Goal: Transaction & Acquisition: Download file/media

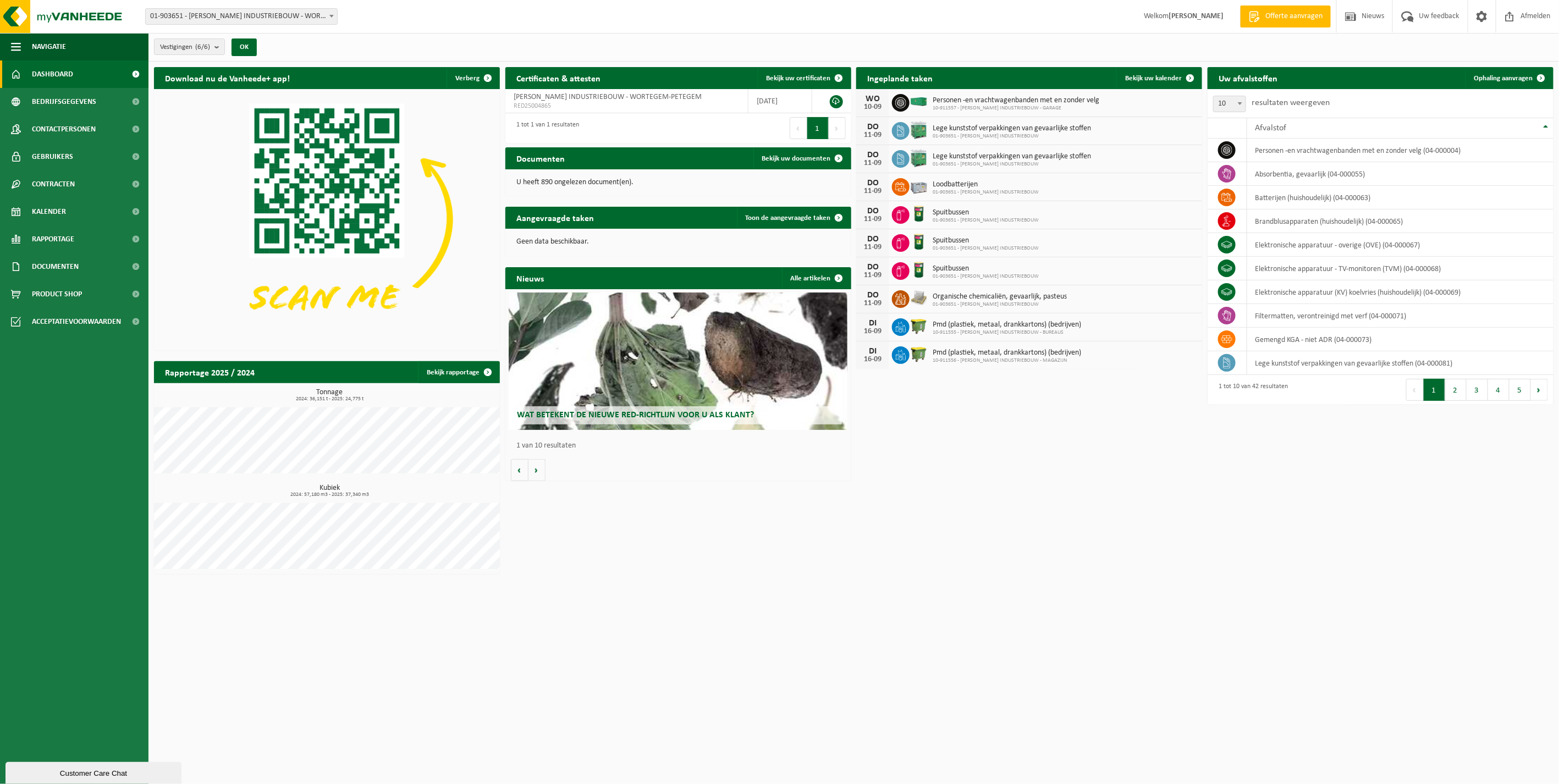
click at [548, 176] on div "U heeft 890 ongelezen document(en)." at bounding box center [678, 182] width 346 height 26
click at [801, 147] on link "Bekijk uw documenten" at bounding box center [802, 158] width 97 height 22
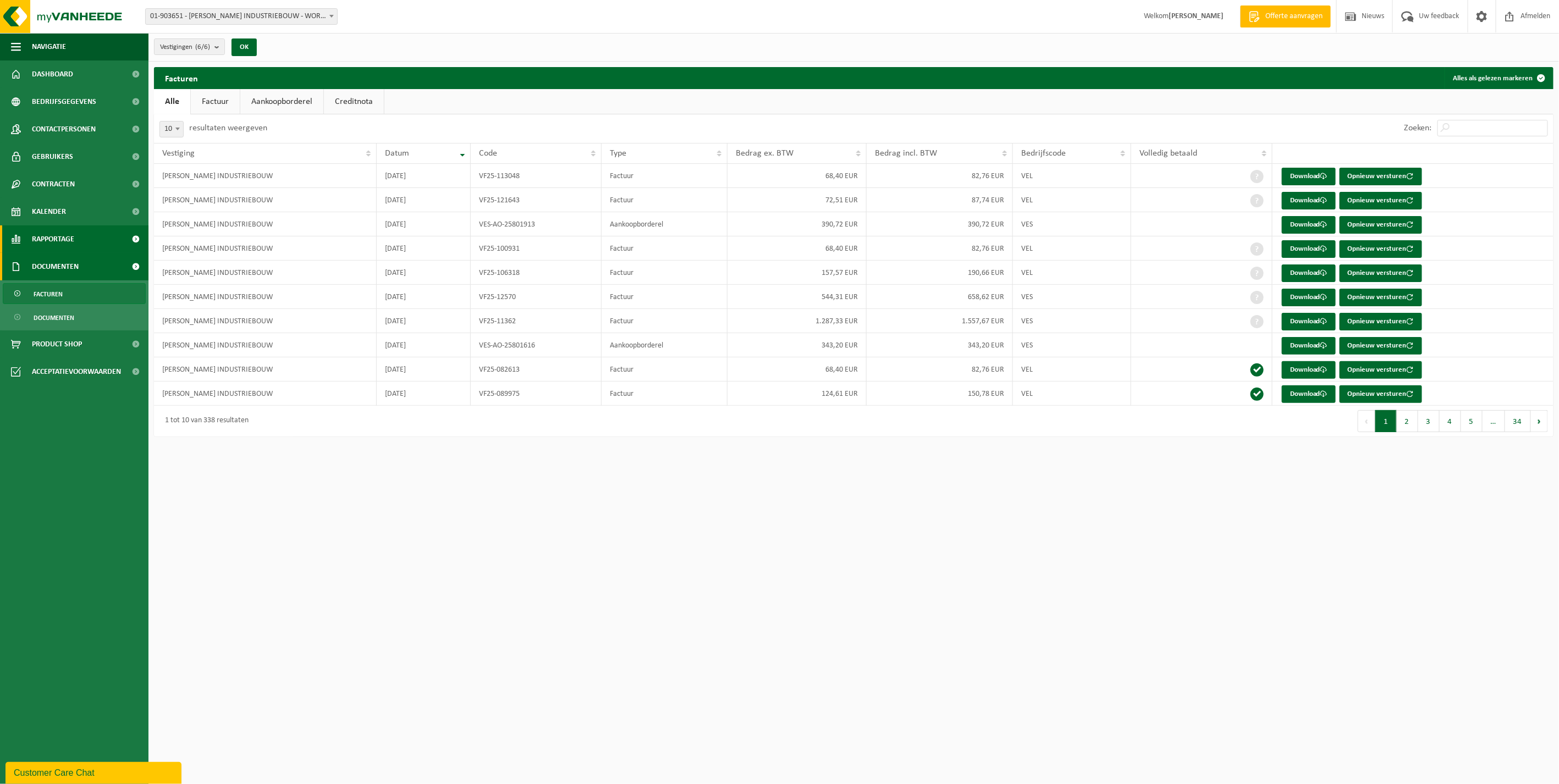
click at [63, 247] on span "Rapportage" at bounding box center [53, 239] width 43 height 28
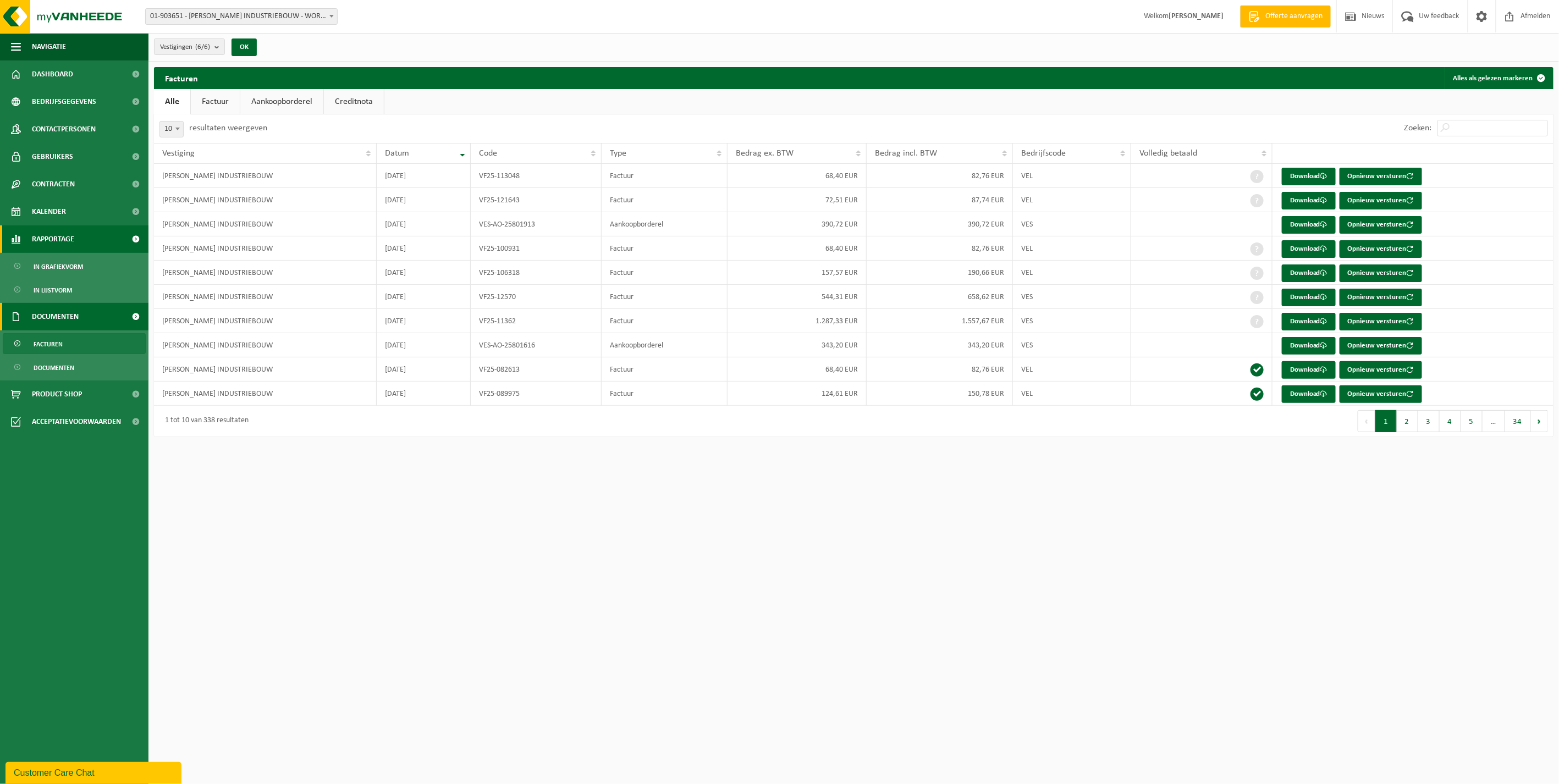
click at [63, 247] on span "Rapportage" at bounding box center [53, 239] width 43 height 28
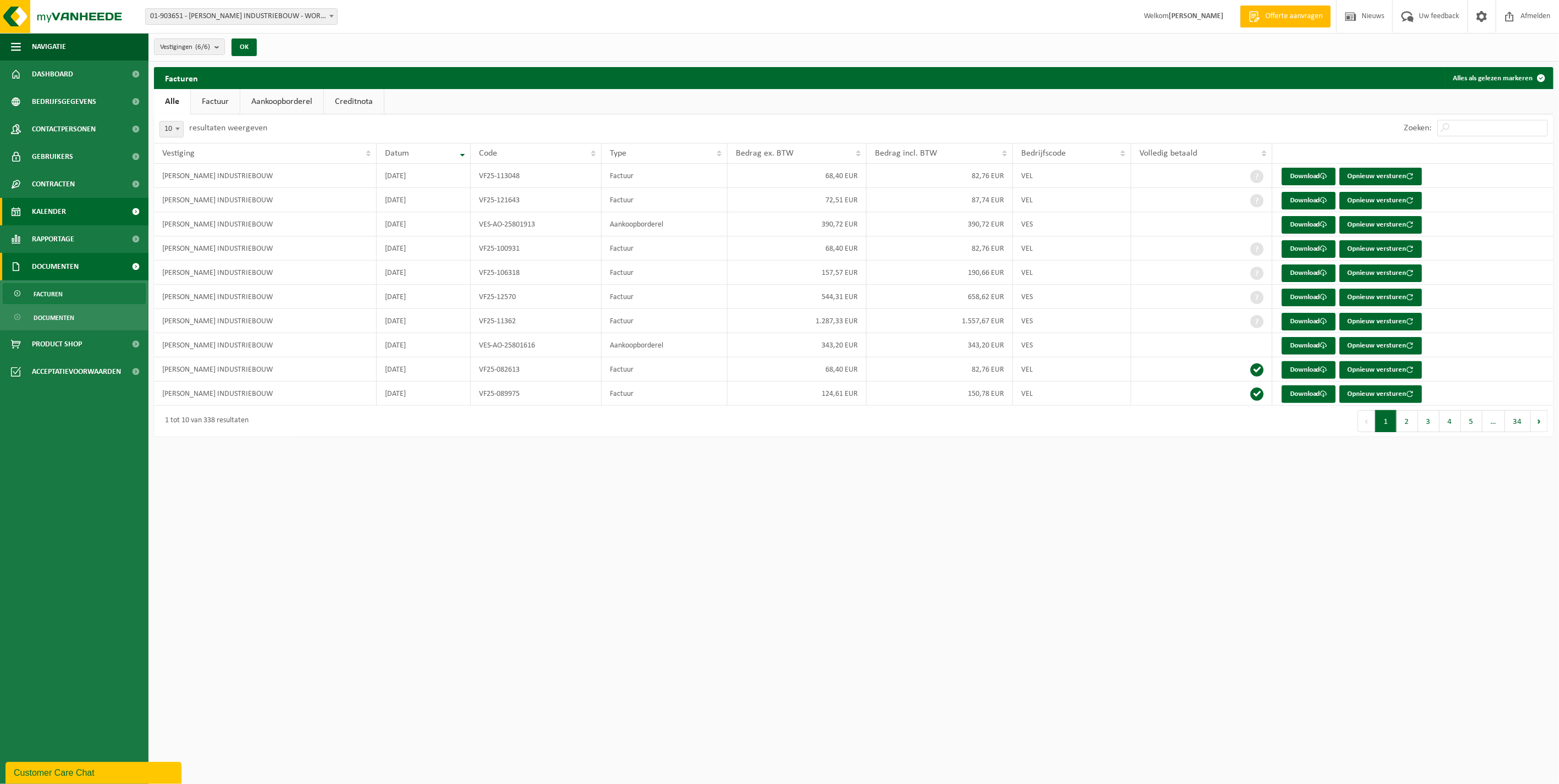
click at [57, 211] on span "Kalender" at bounding box center [49, 212] width 34 height 28
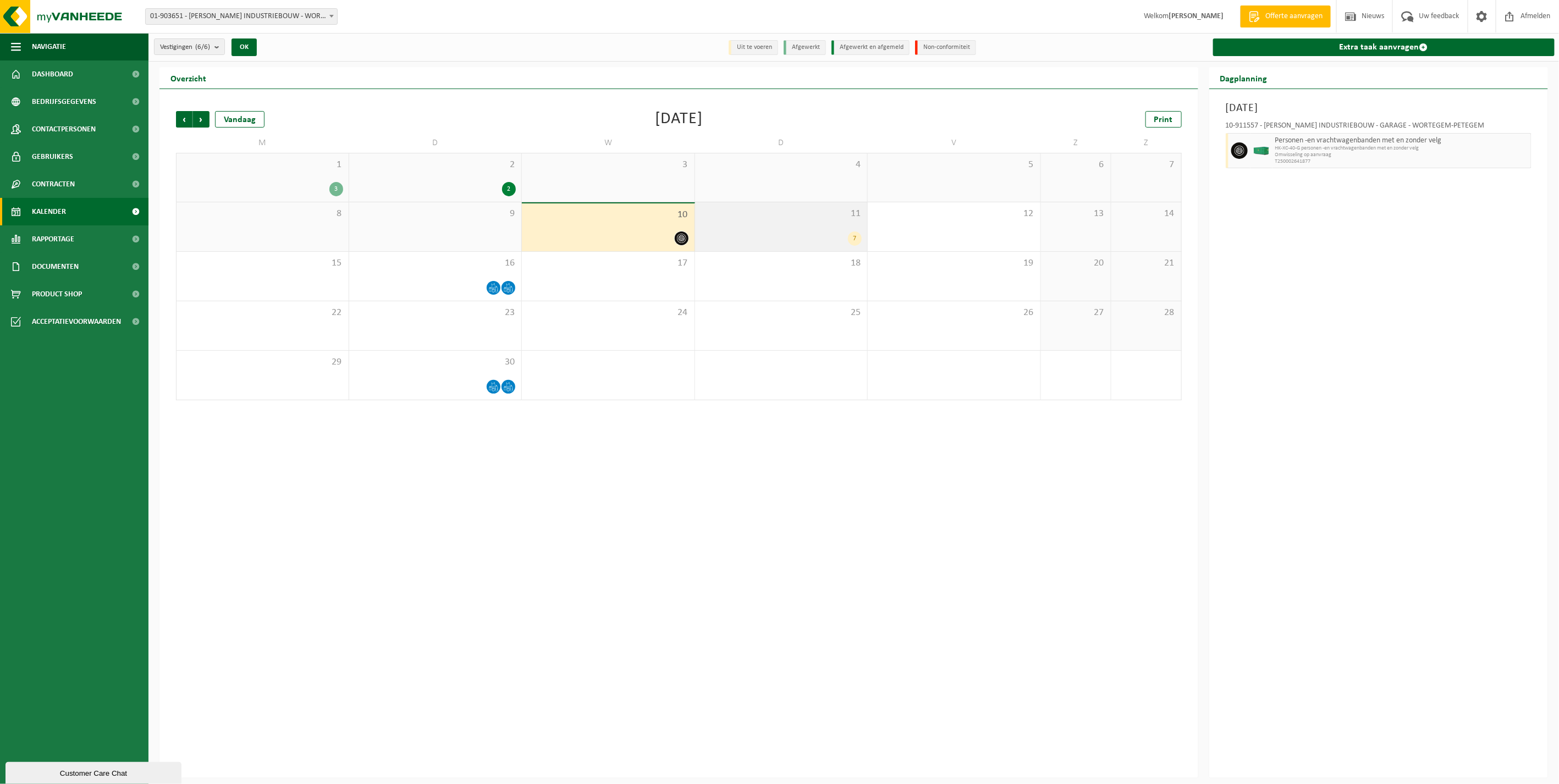
click at [724, 244] on div "7" at bounding box center [781, 238] width 161 height 14
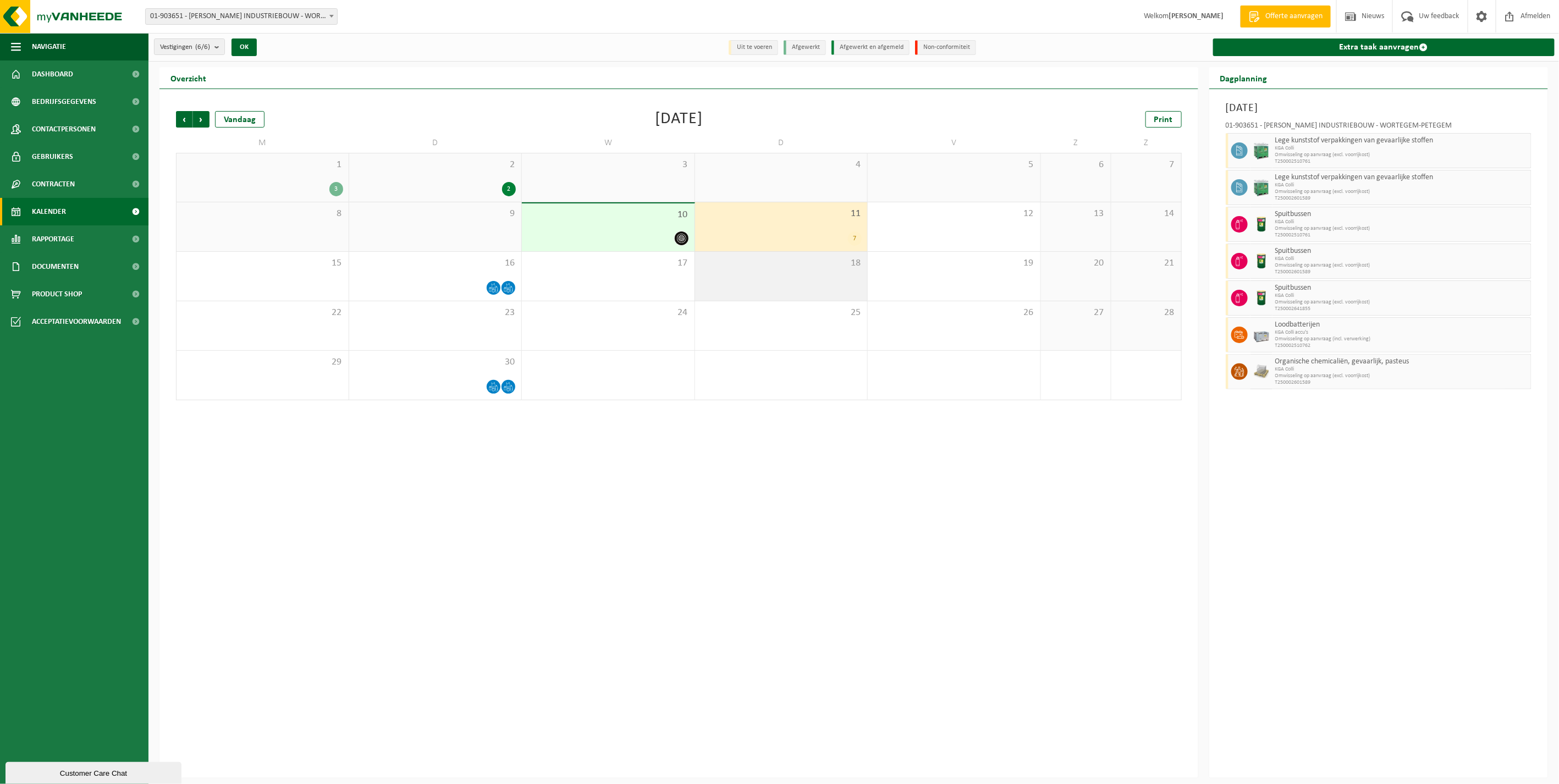
click at [718, 270] on div "18" at bounding box center [781, 276] width 173 height 49
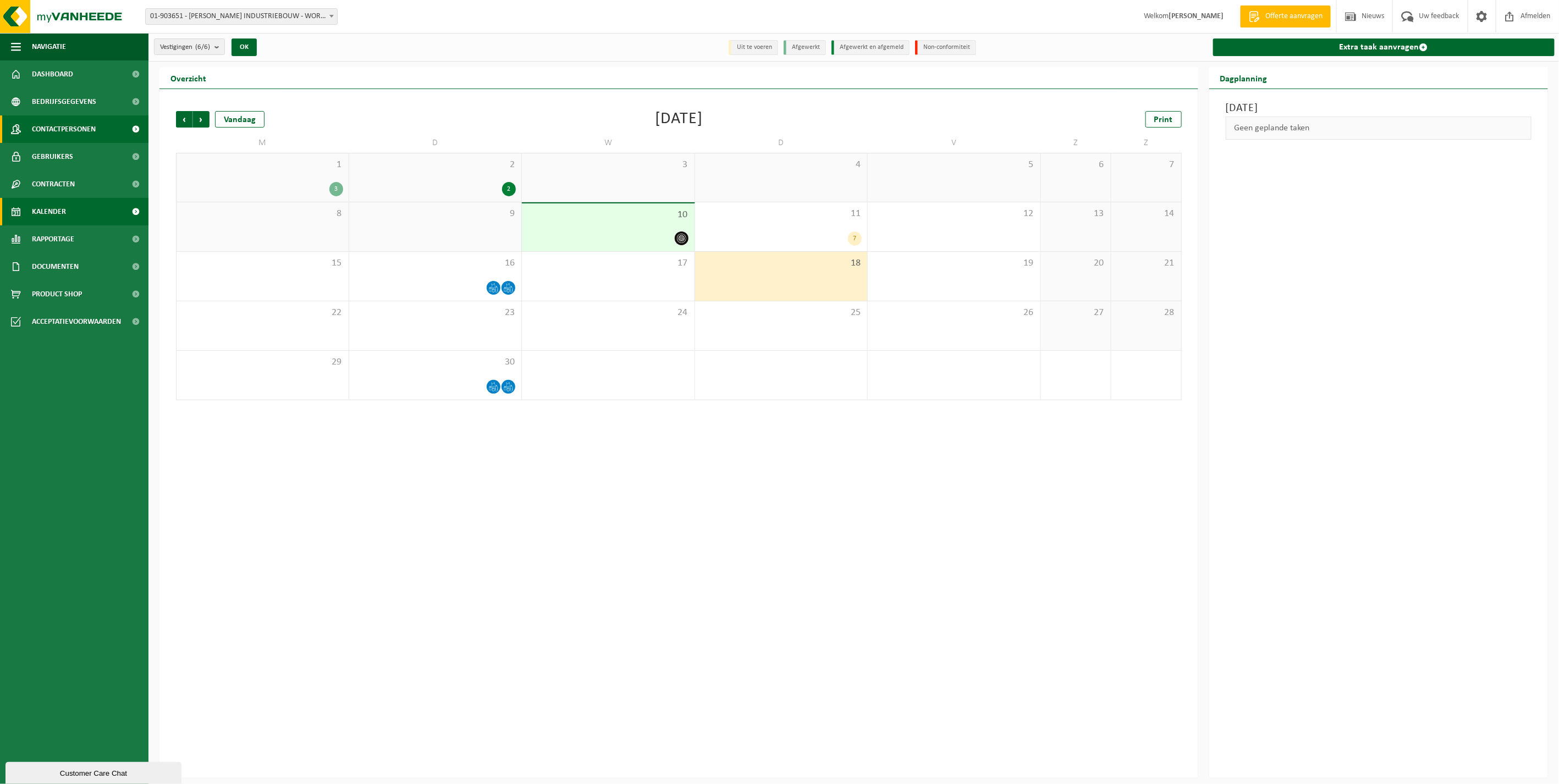
click at [47, 133] on span "Contactpersonen" at bounding box center [64, 129] width 64 height 28
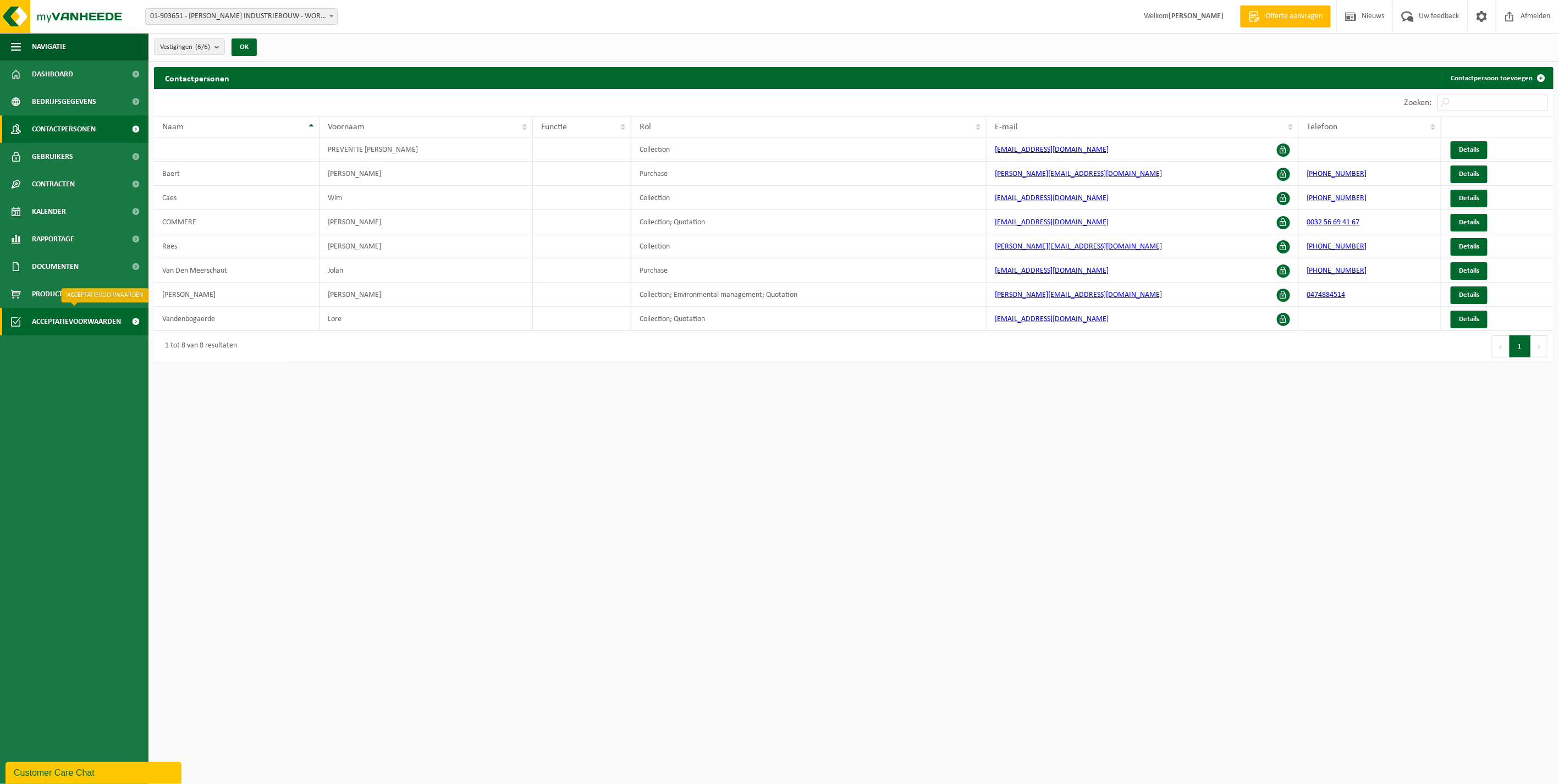
click at [59, 312] on span "Acceptatievoorwaarden" at bounding box center [76, 322] width 89 height 28
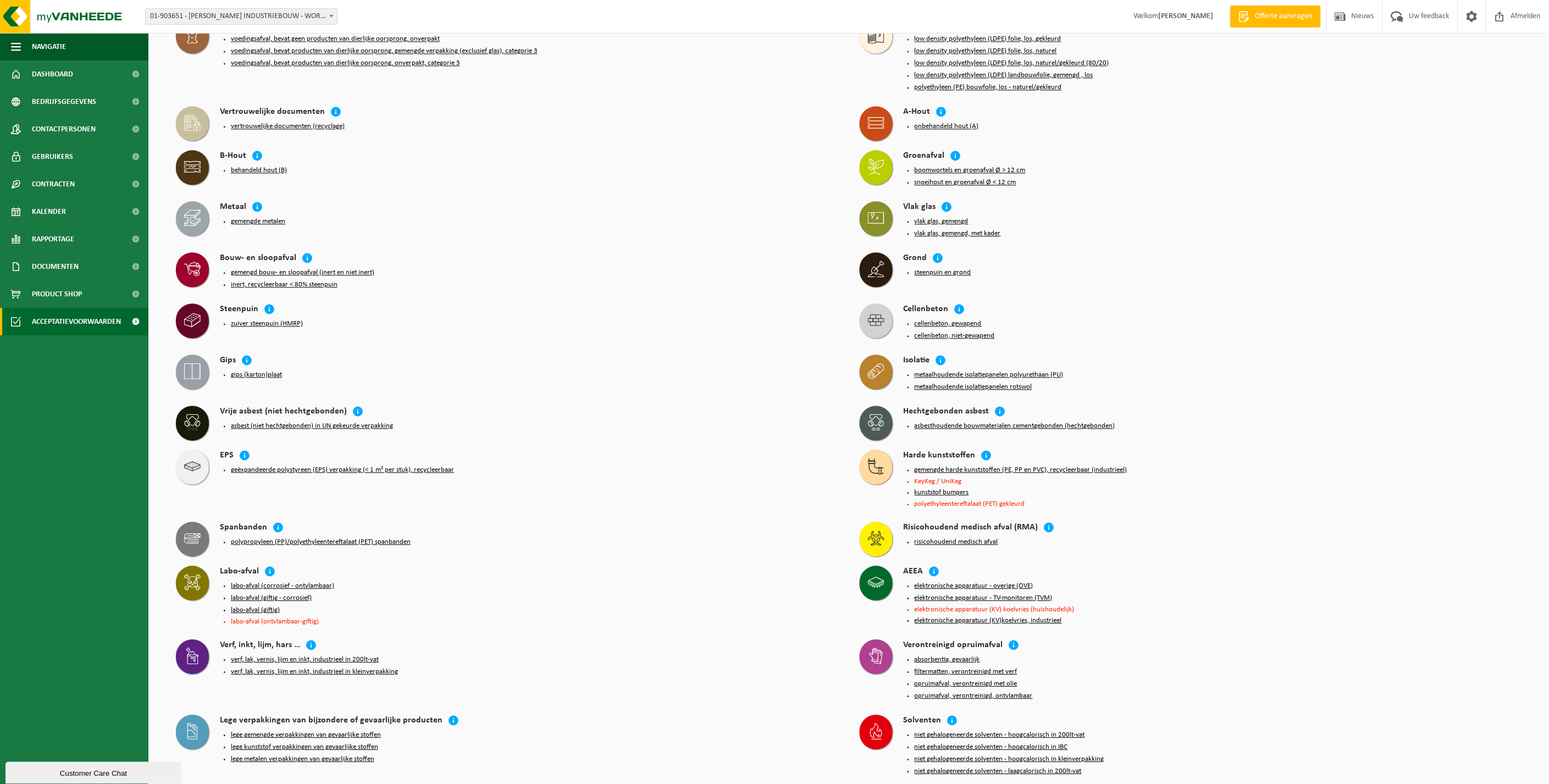
scroll to position [896, 0]
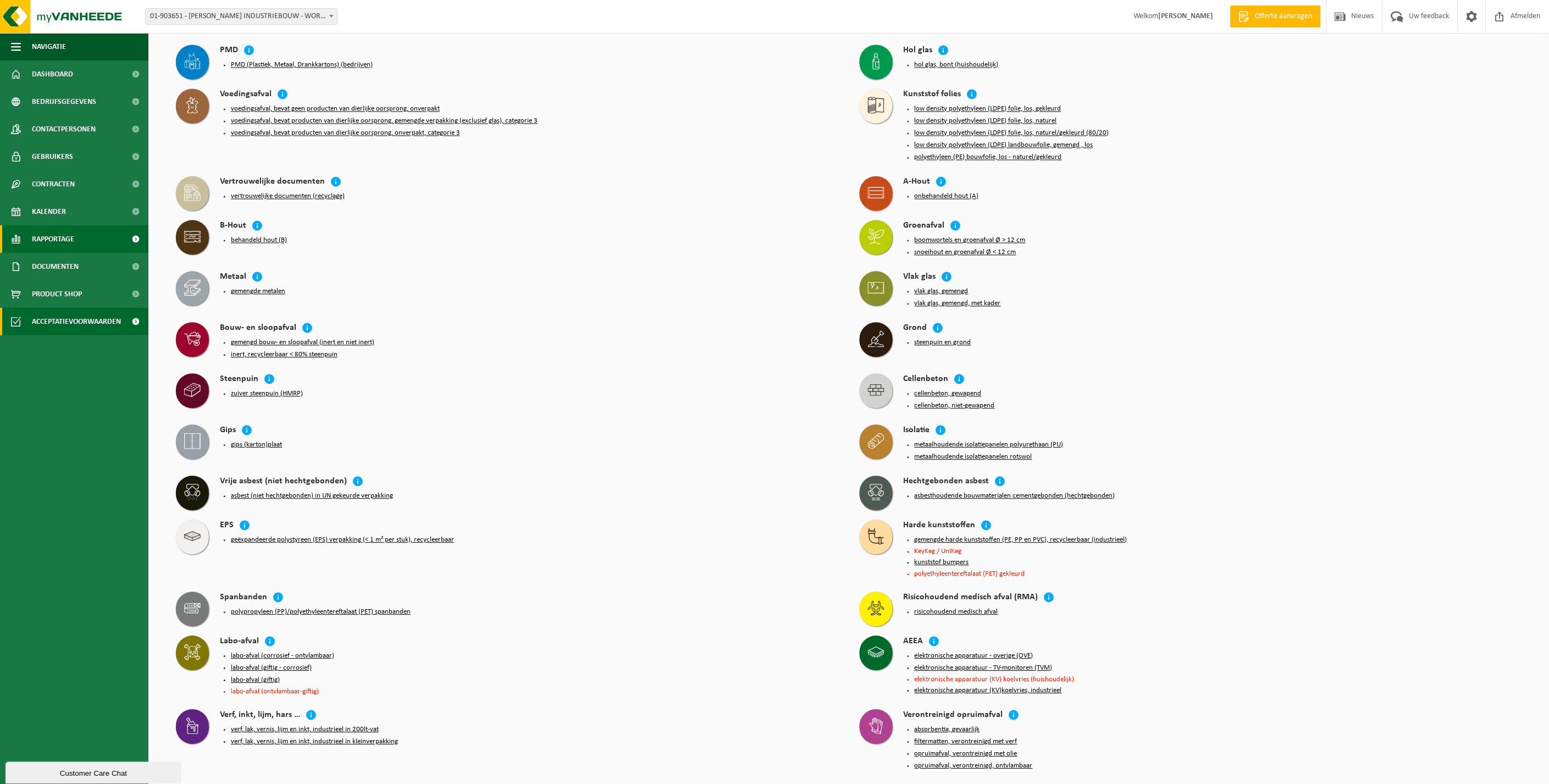
click at [50, 248] on span "Rapportage" at bounding box center [53, 239] width 42 height 28
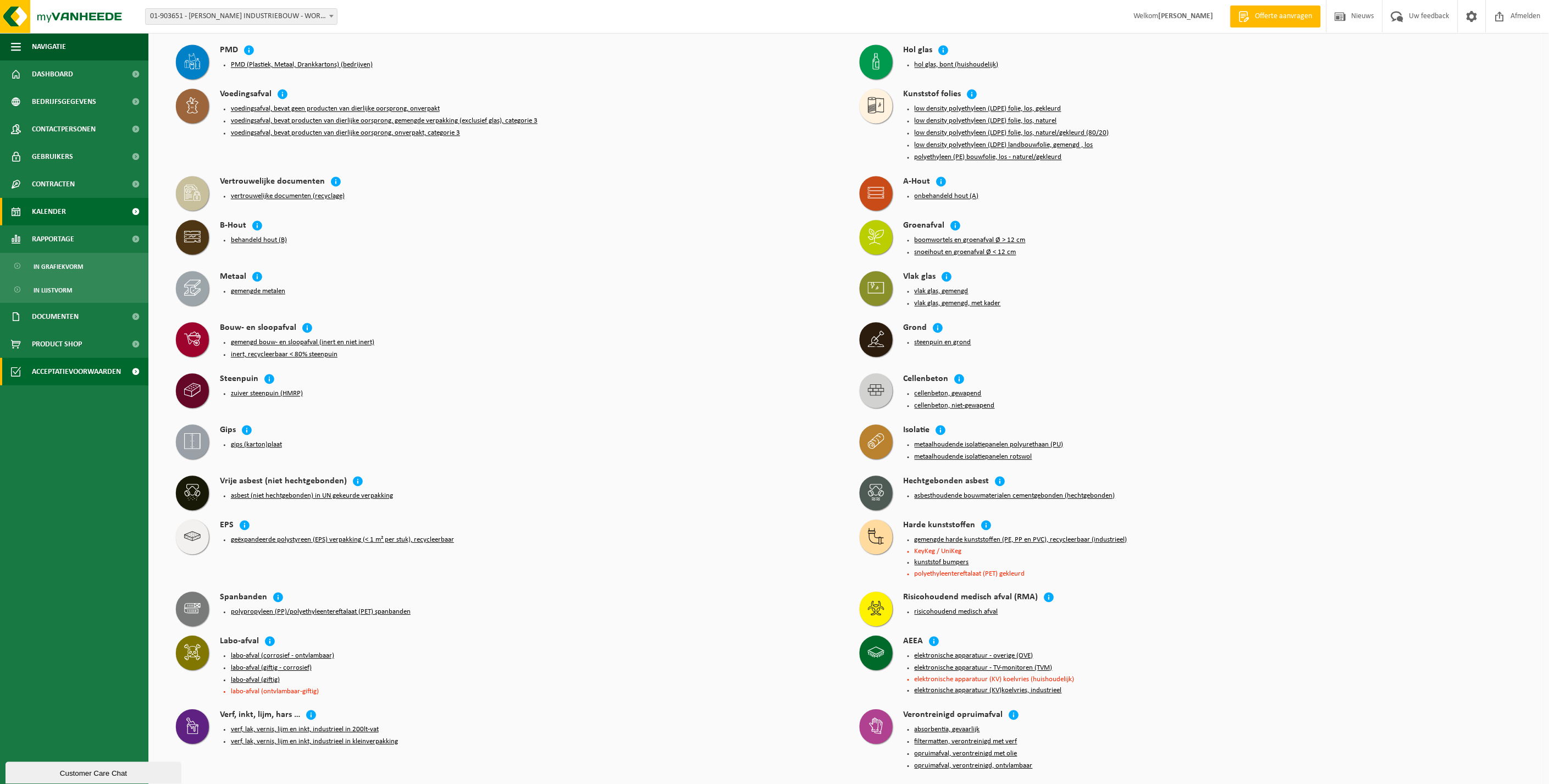
click at [59, 212] on span "Kalender" at bounding box center [49, 212] width 34 height 28
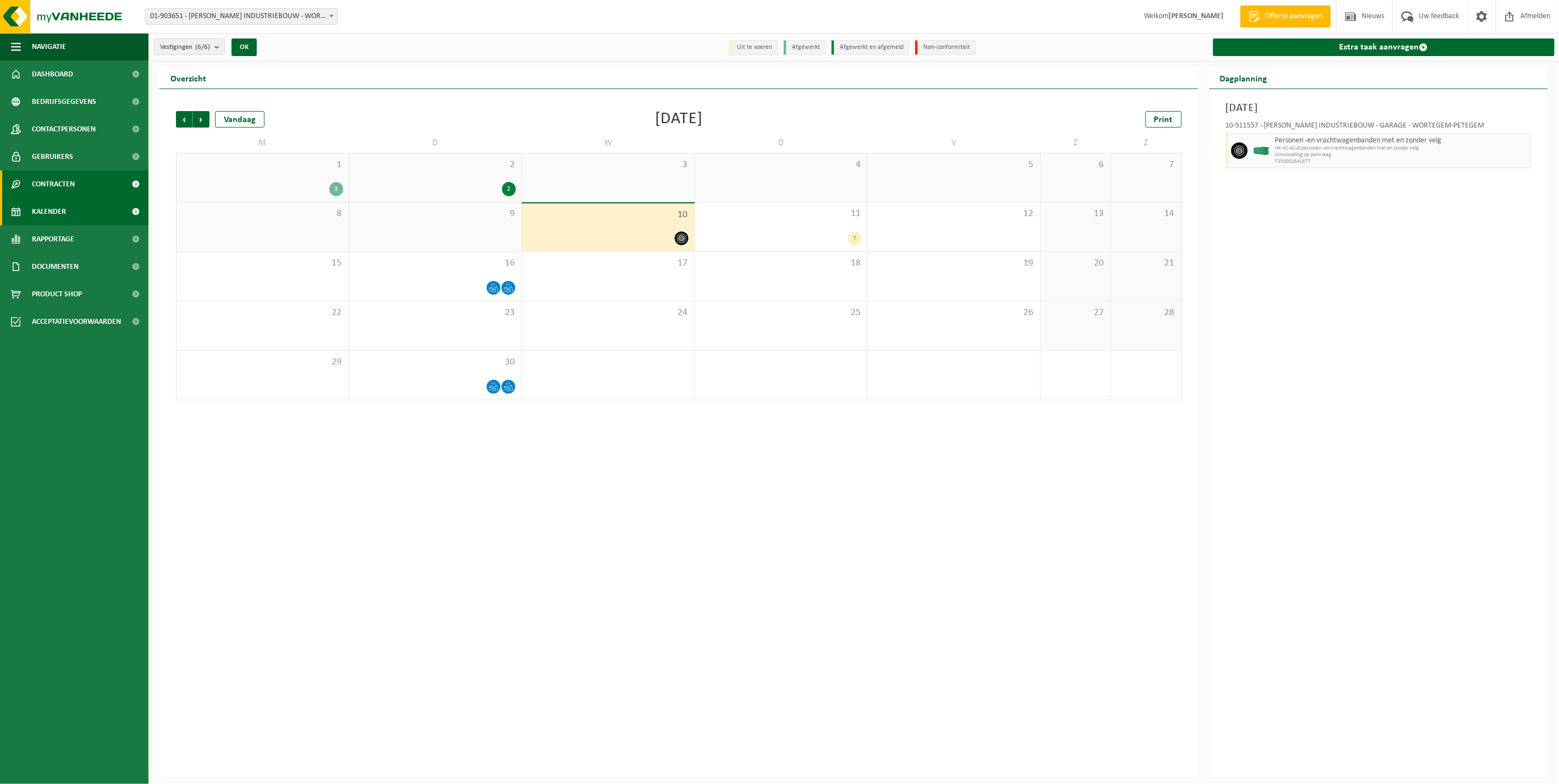
click at [58, 190] on span "Contracten" at bounding box center [53, 184] width 43 height 28
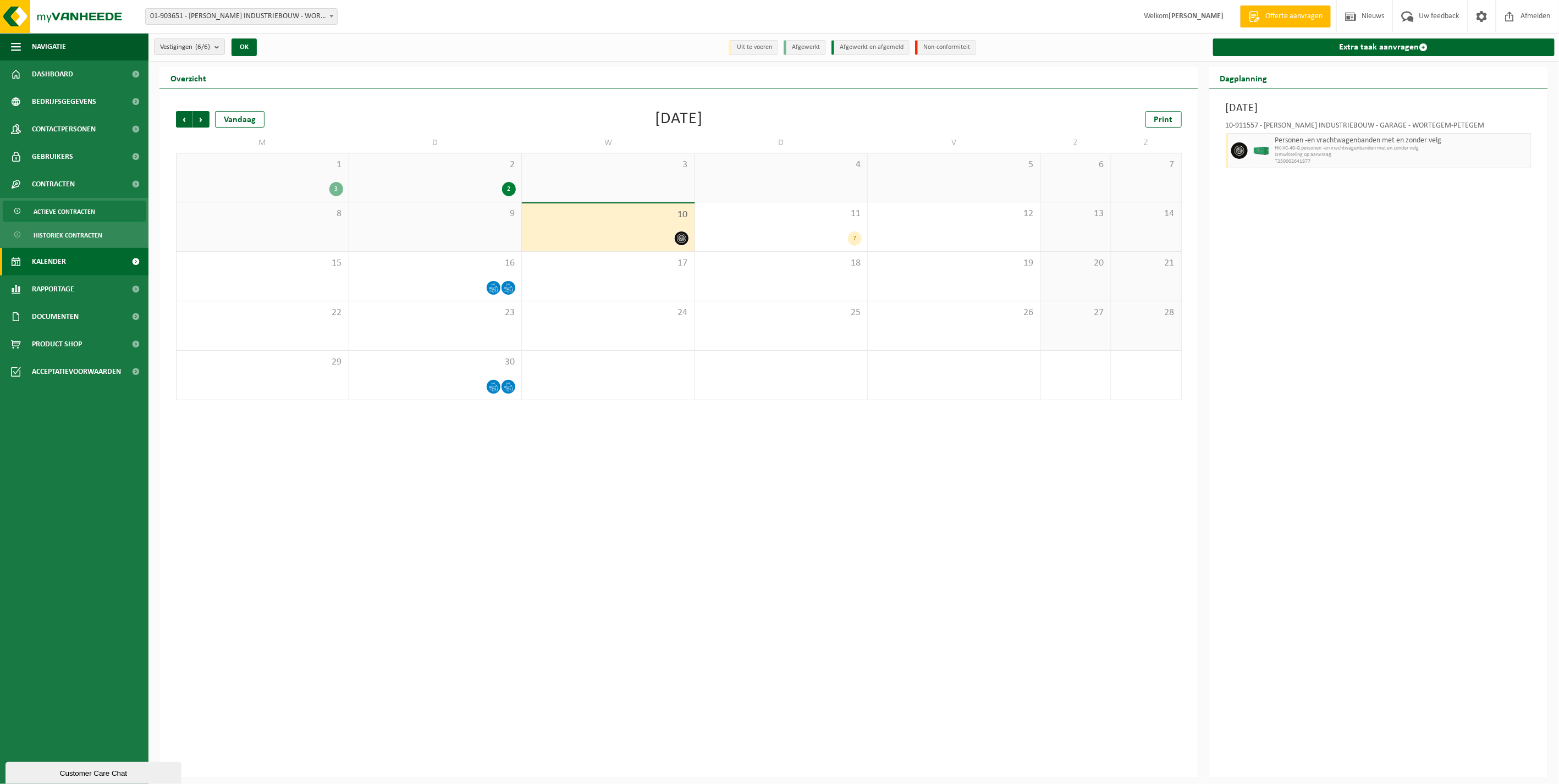
click at [58, 214] on span "Actieve contracten" at bounding box center [64, 212] width 62 height 21
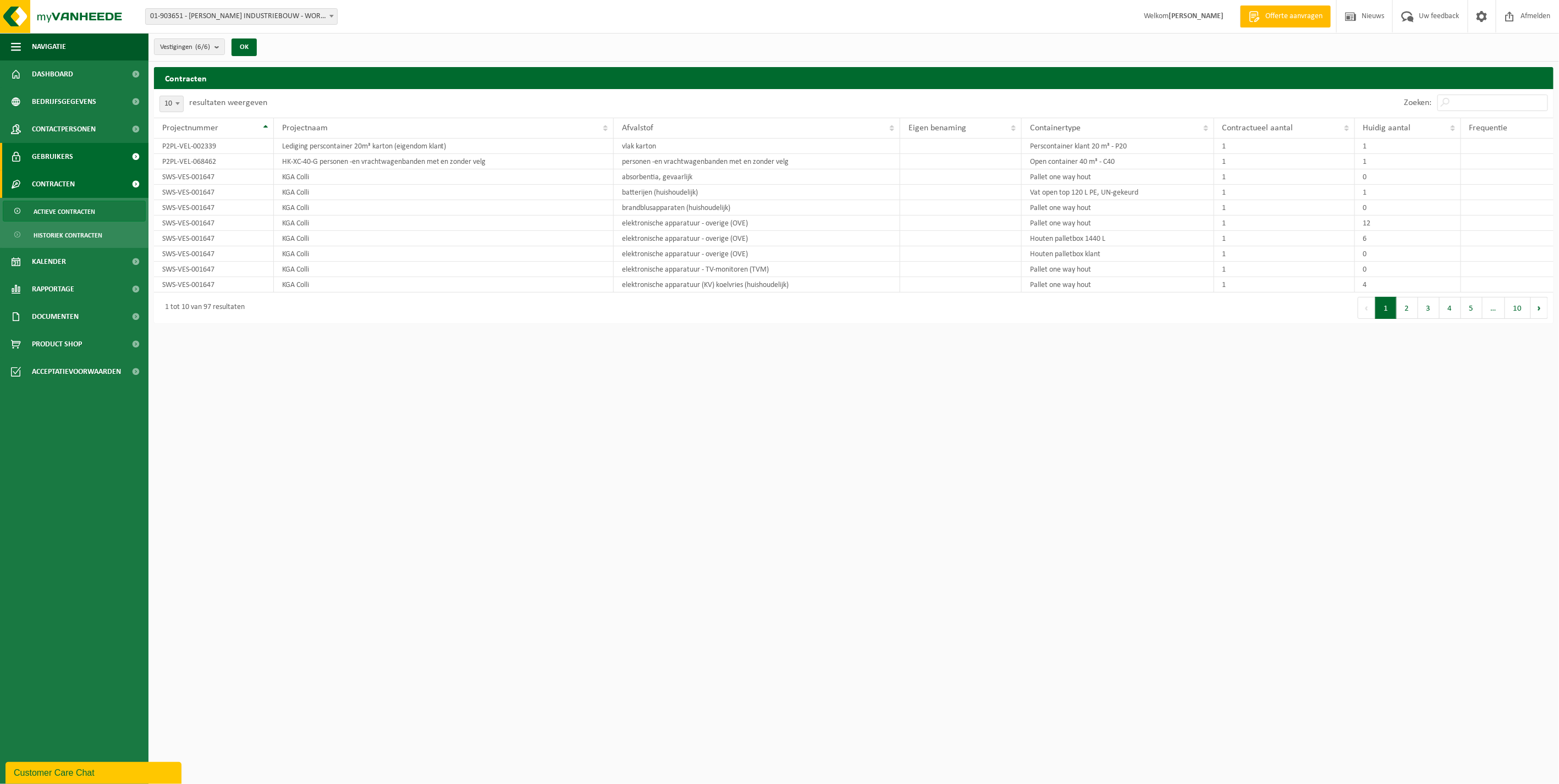
click at [56, 161] on span "Gebruikers" at bounding box center [53, 157] width 42 height 28
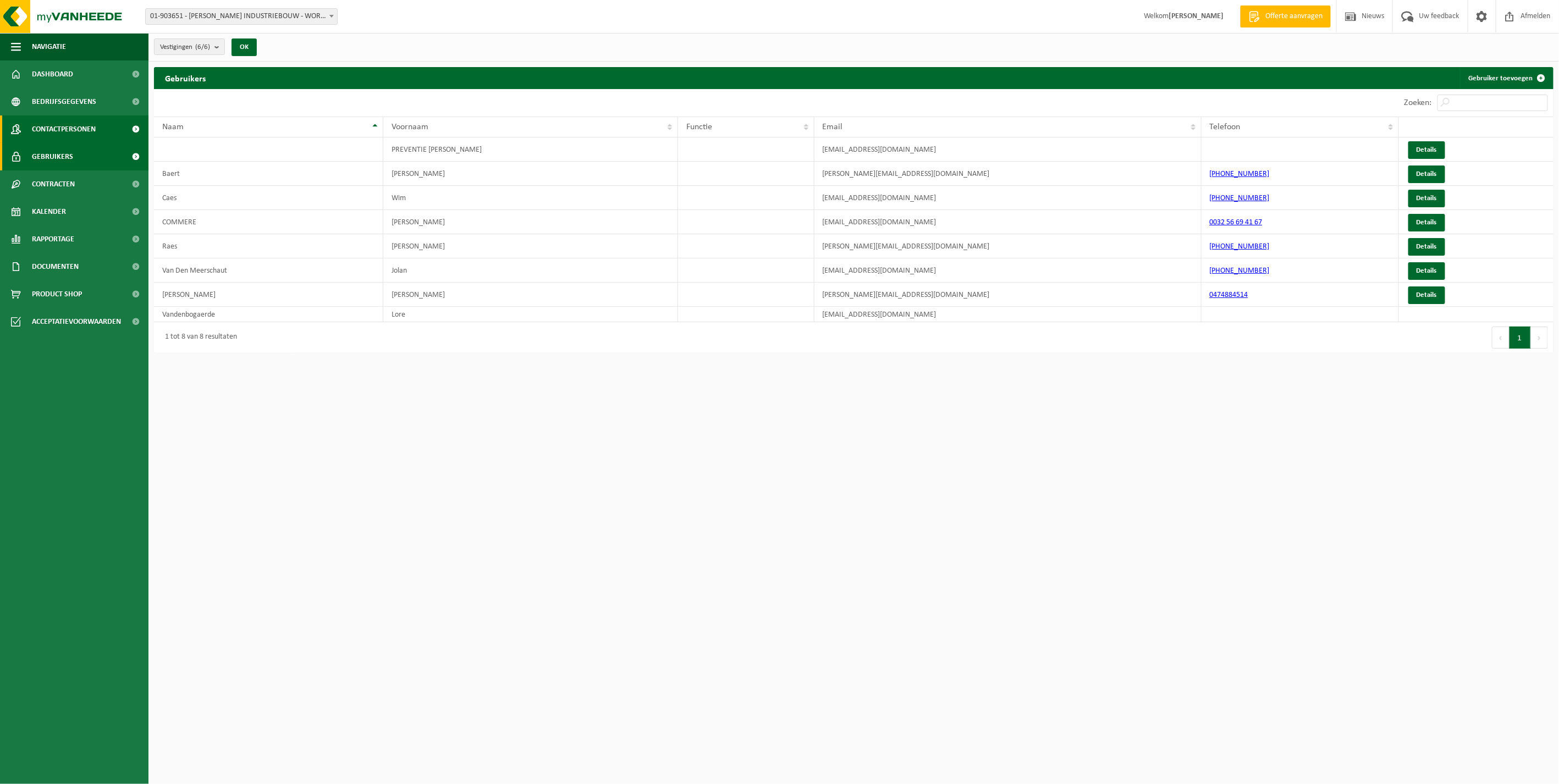
click at [54, 139] on span "Contactpersonen" at bounding box center [64, 129] width 64 height 28
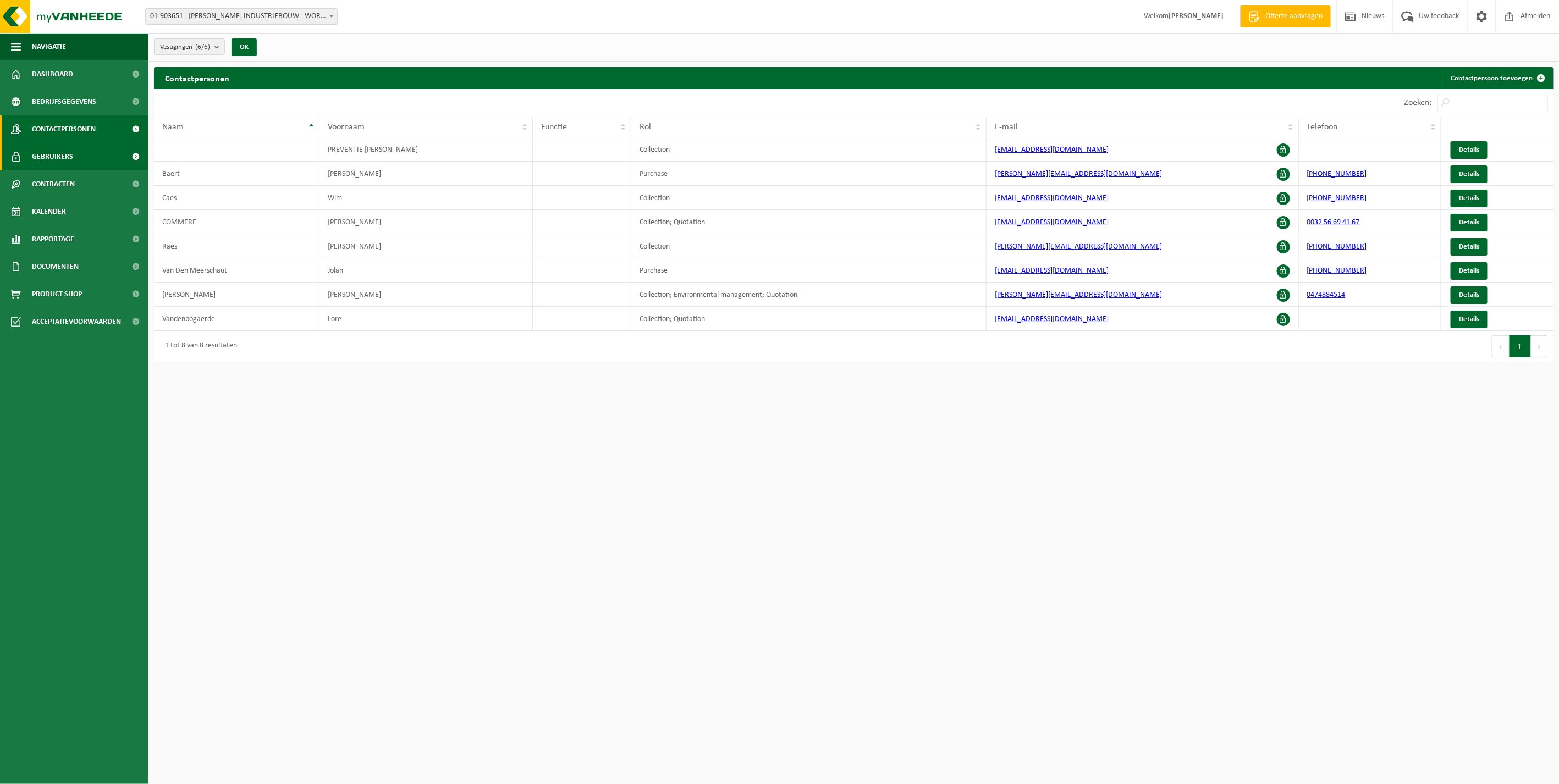
click at [53, 161] on span "Gebruikers" at bounding box center [53, 157] width 42 height 28
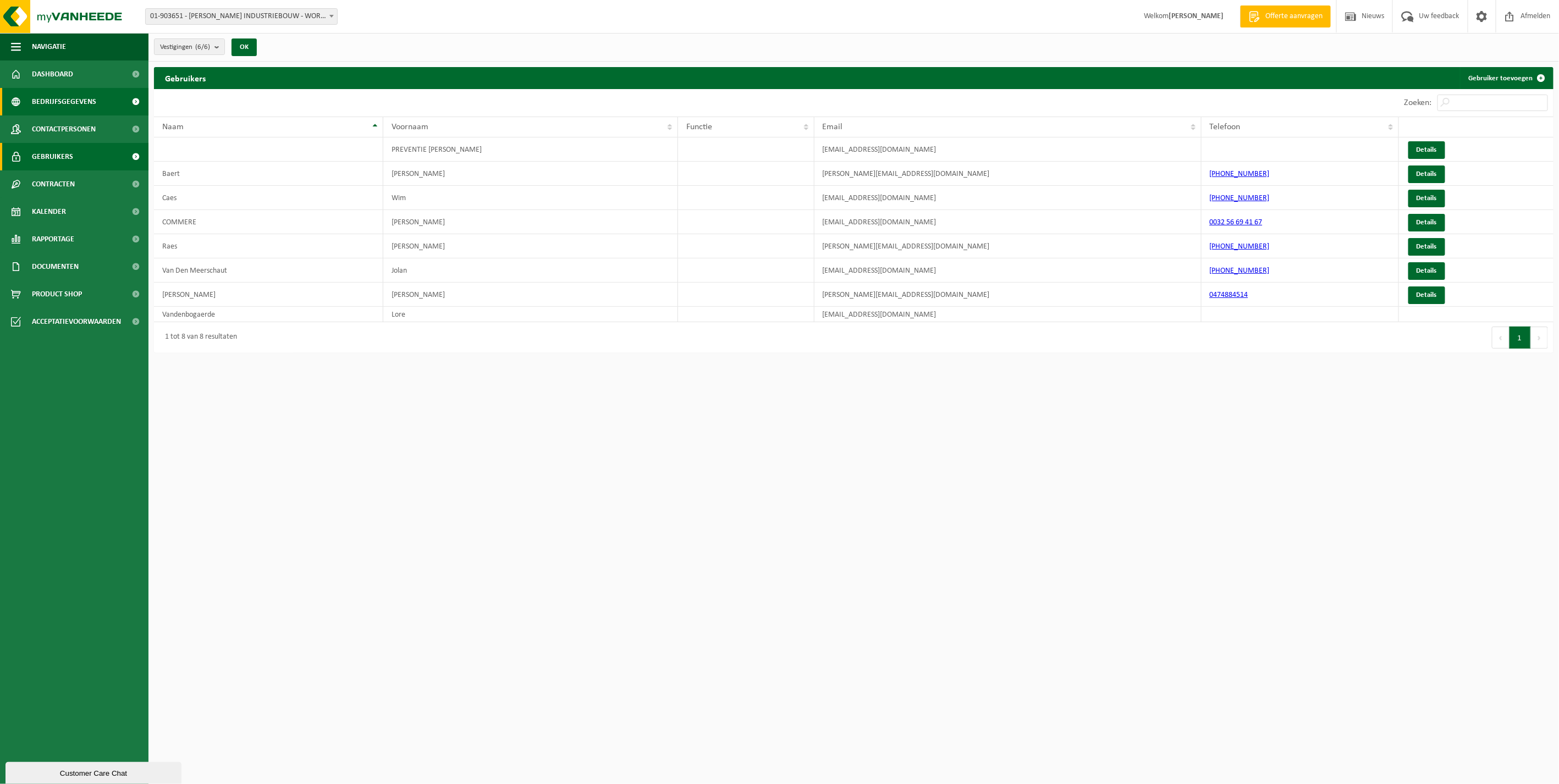
click at [68, 114] on span "Bedrijfsgegevens" at bounding box center [64, 101] width 64 height 28
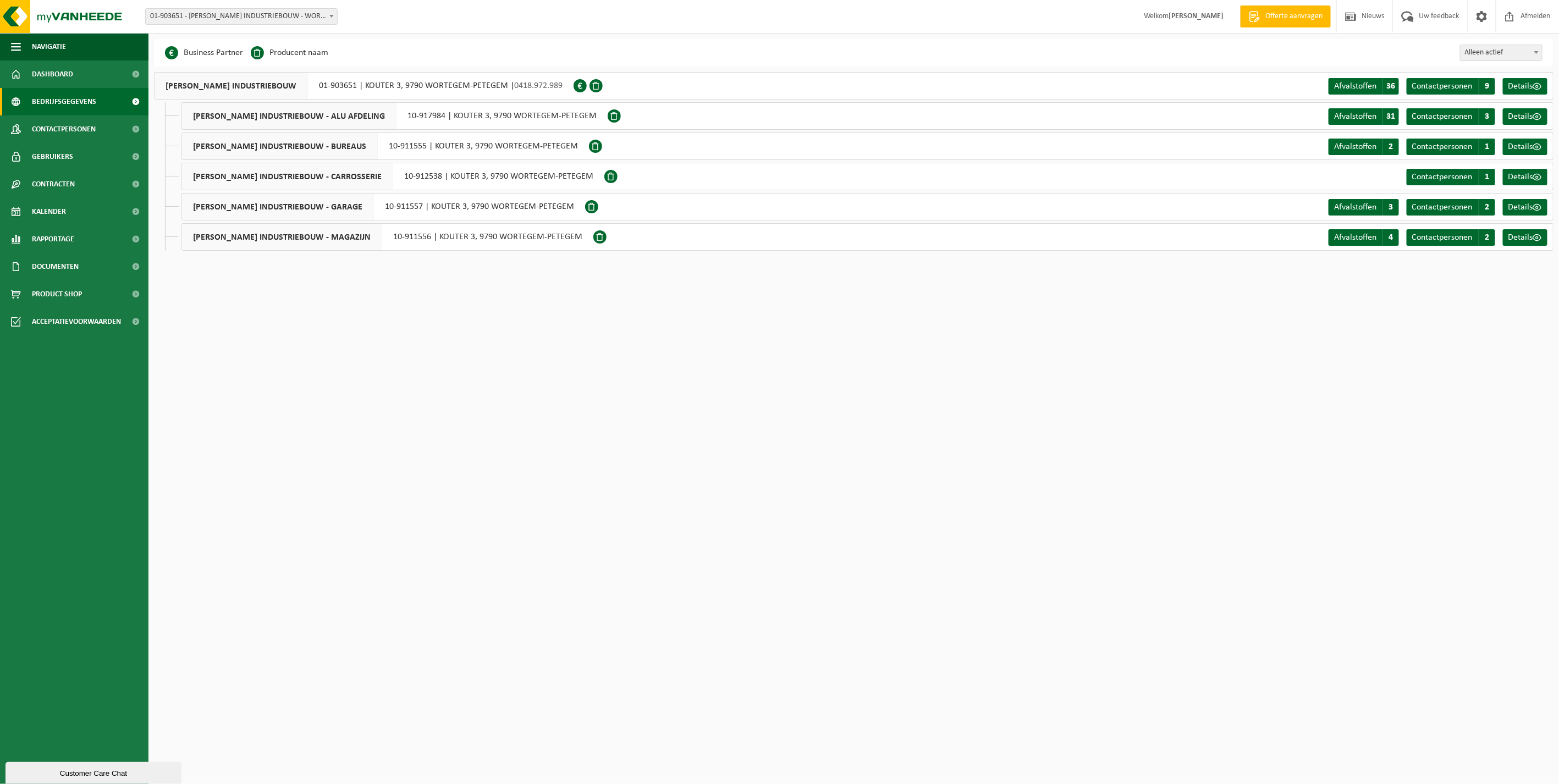
click at [67, 97] on span "Bedrijfsgegevens" at bounding box center [64, 101] width 64 height 28
click at [65, 79] on span "Dashboard" at bounding box center [53, 75] width 42 height 28
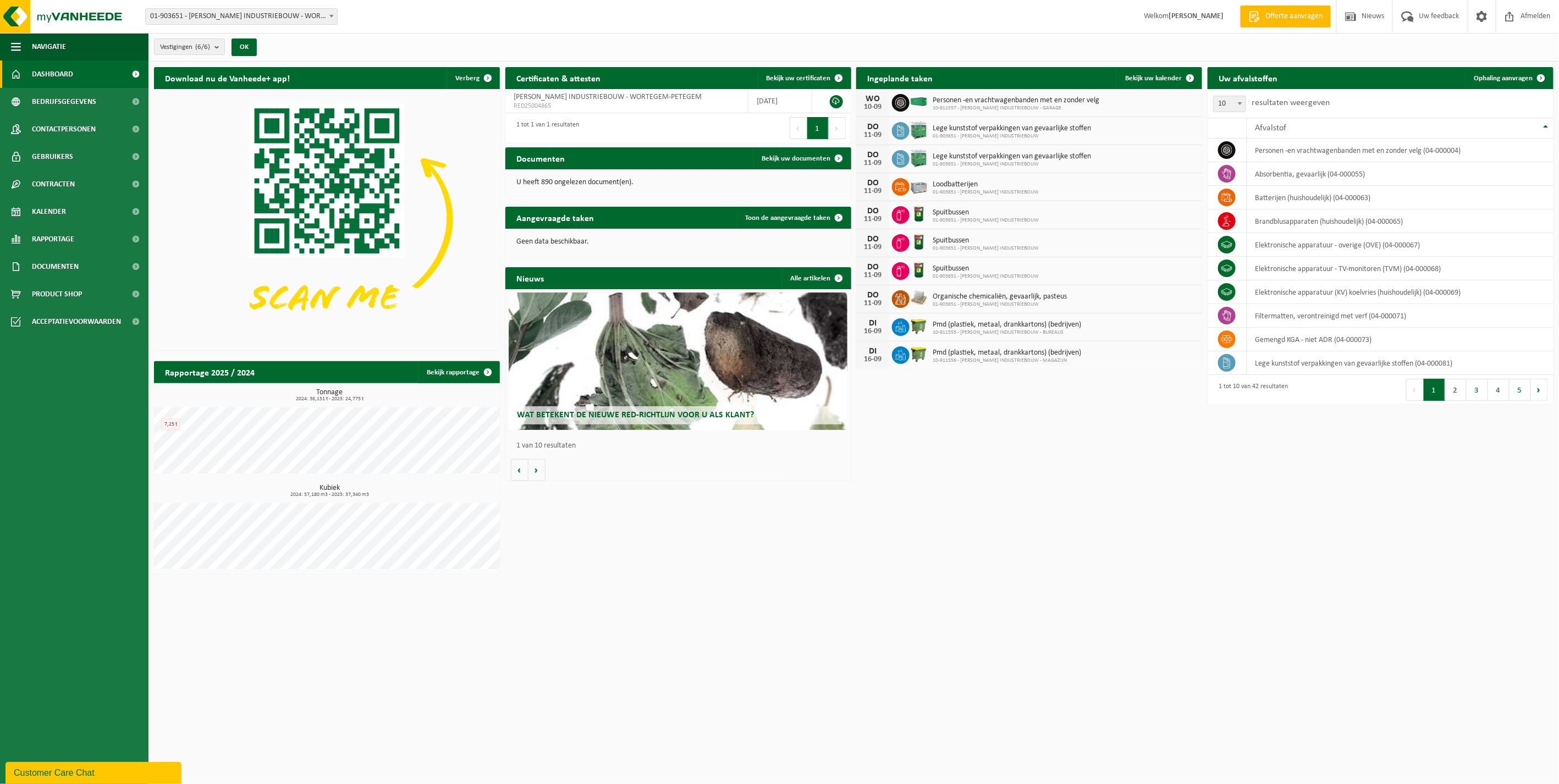
click at [772, 630] on html "Vestiging: 01-903651 - [PERSON_NAME] INDUSTRIEBOUW - WORTEGEM-PETEGEM 10-917984…" at bounding box center [779, 392] width 1559 height 784
click at [1265, 173] on td "absorbentia, gevaarlijk (04-000055)" at bounding box center [1399, 173] width 306 height 23
drag, startPoint x: 1240, startPoint y: 174, endPoint x: 1230, endPoint y: 175, distance: 10.0
click at [1238, 174] on td at bounding box center [1228, 173] width 40 height 23
click at [1228, 176] on icon at bounding box center [1227, 173] width 11 height 11
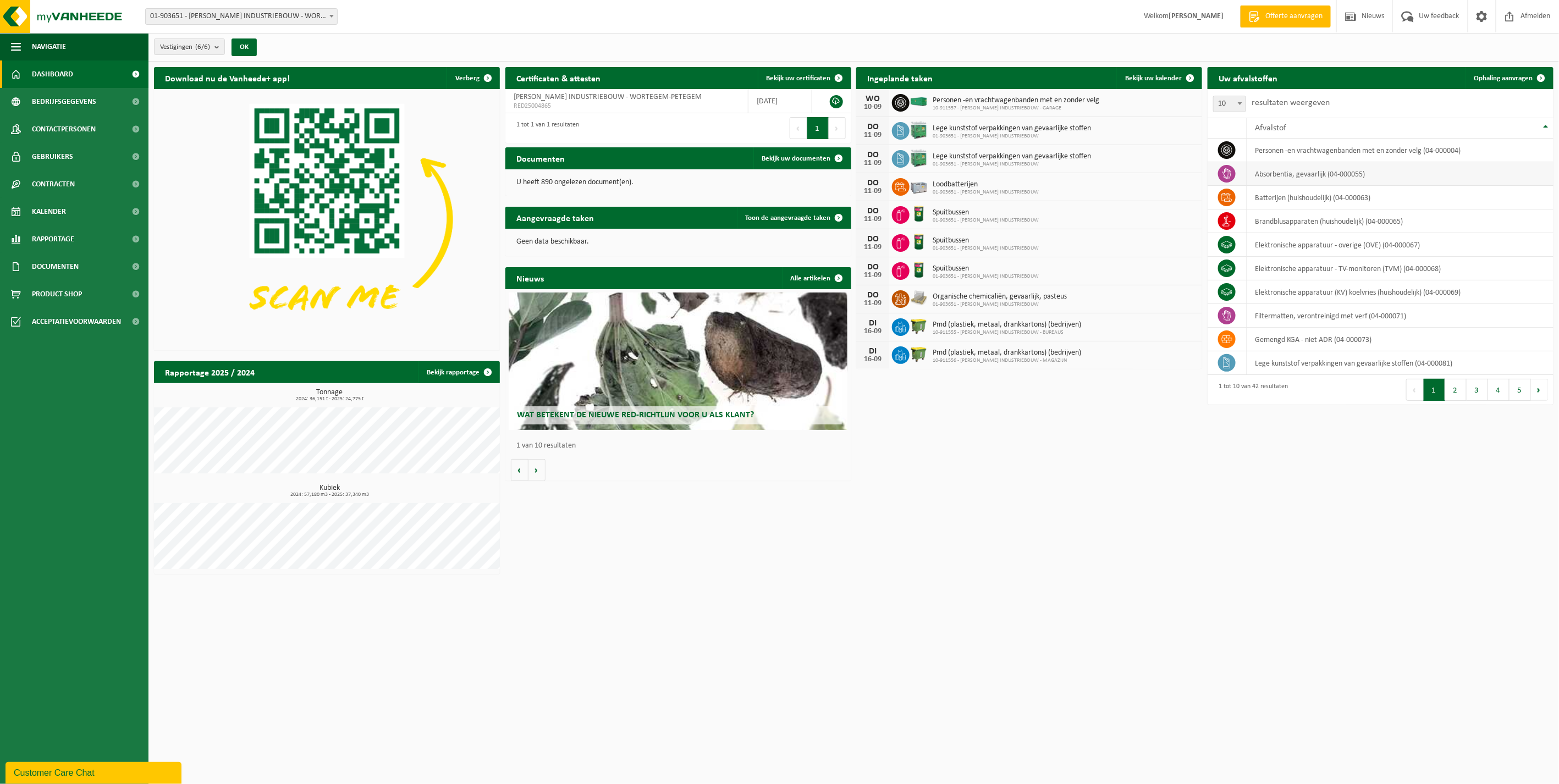
click at [1324, 168] on td "absorbentia, gevaarlijk (04-000055)" at bounding box center [1399, 173] width 306 height 23
click at [55, 238] on span "Rapportage" at bounding box center [53, 239] width 43 height 28
click at [58, 275] on span "In grafiekvorm" at bounding box center [58, 266] width 49 height 21
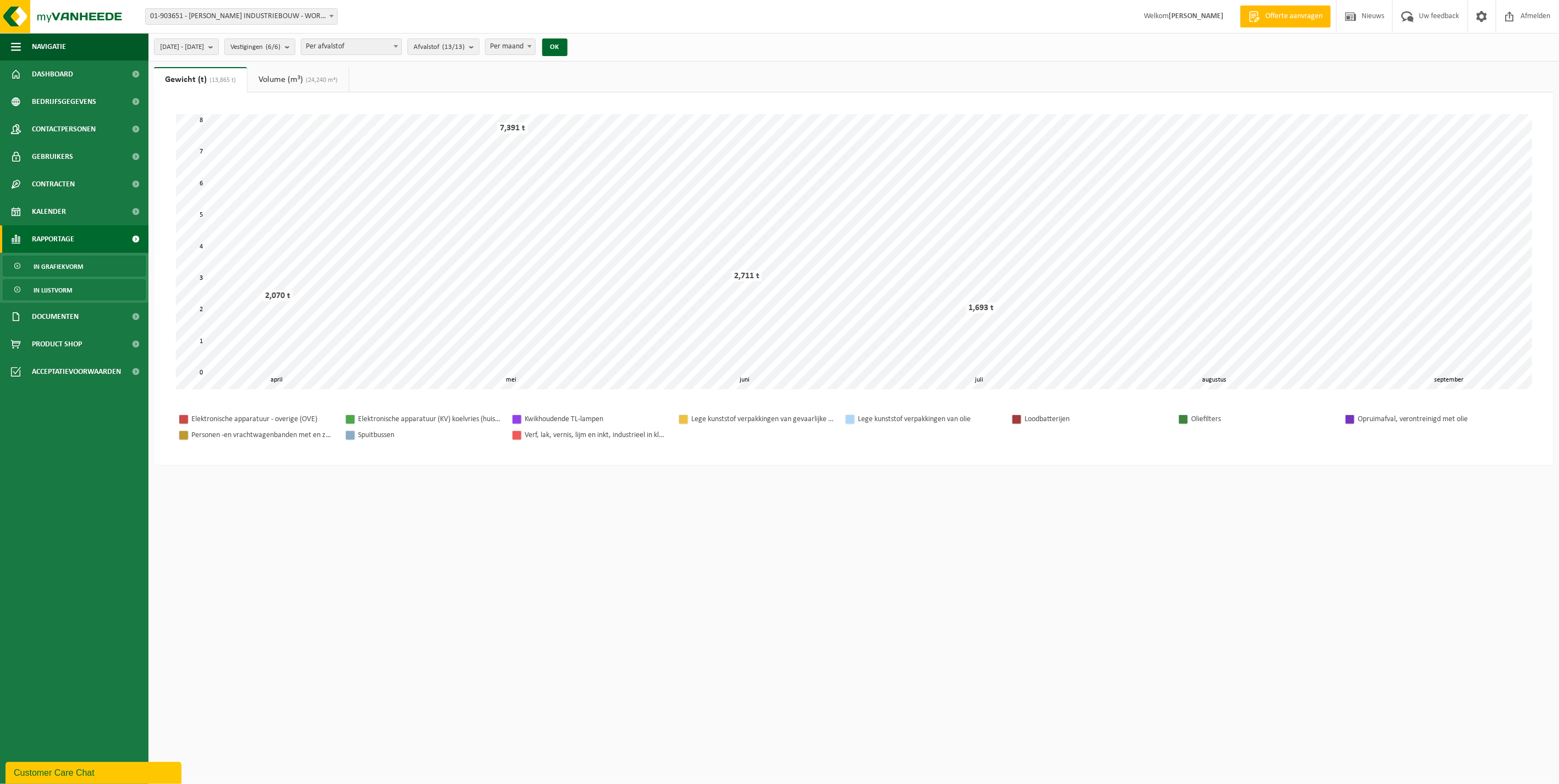
click at [59, 292] on span "In lijstvorm" at bounding box center [53, 291] width 38 height 21
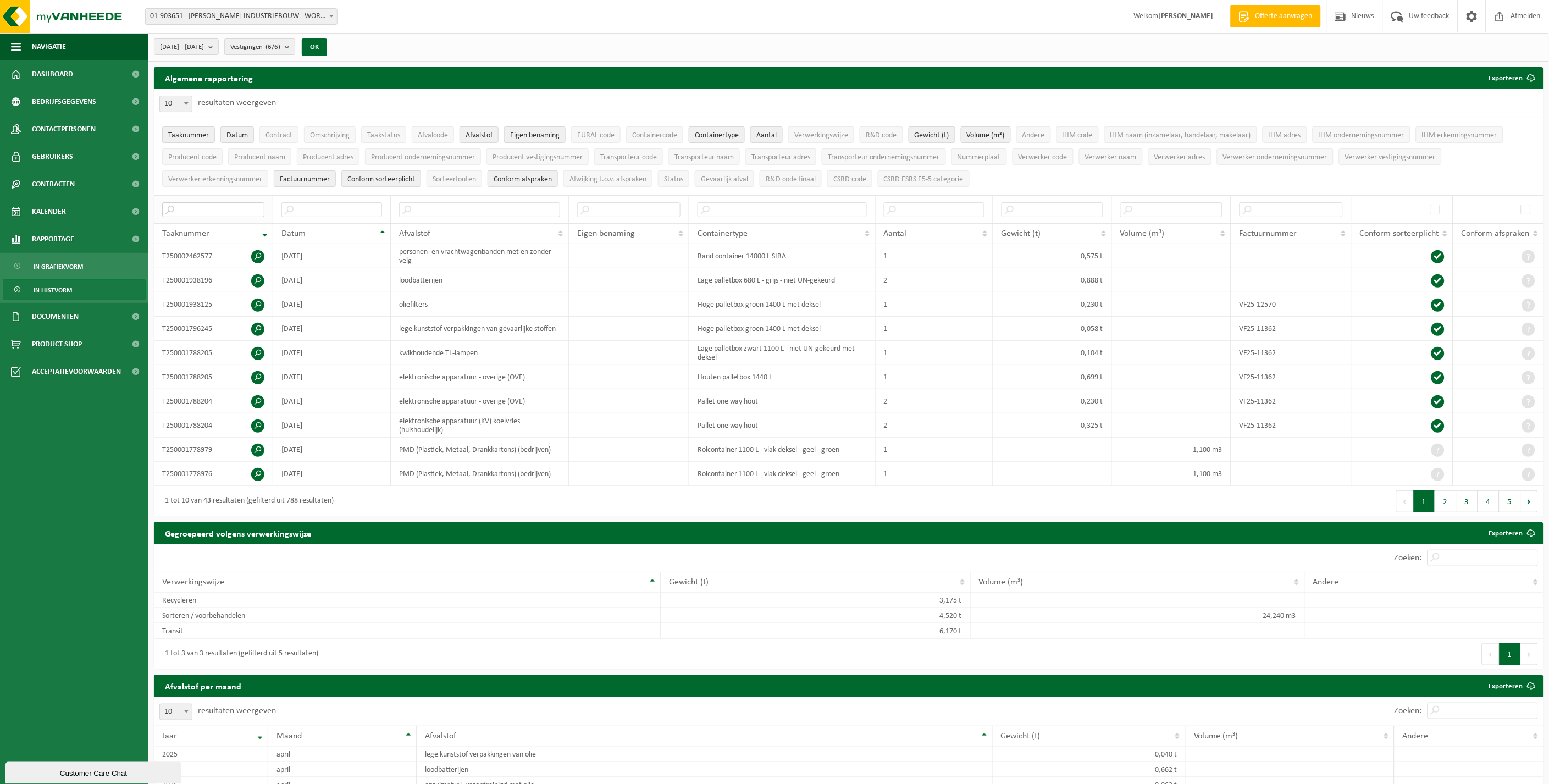
click at [226, 210] on input "text" at bounding box center [213, 209] width 102 height 15
click at [369, 214] on input "text" at bounding box center [331, 209] width 101 height 15
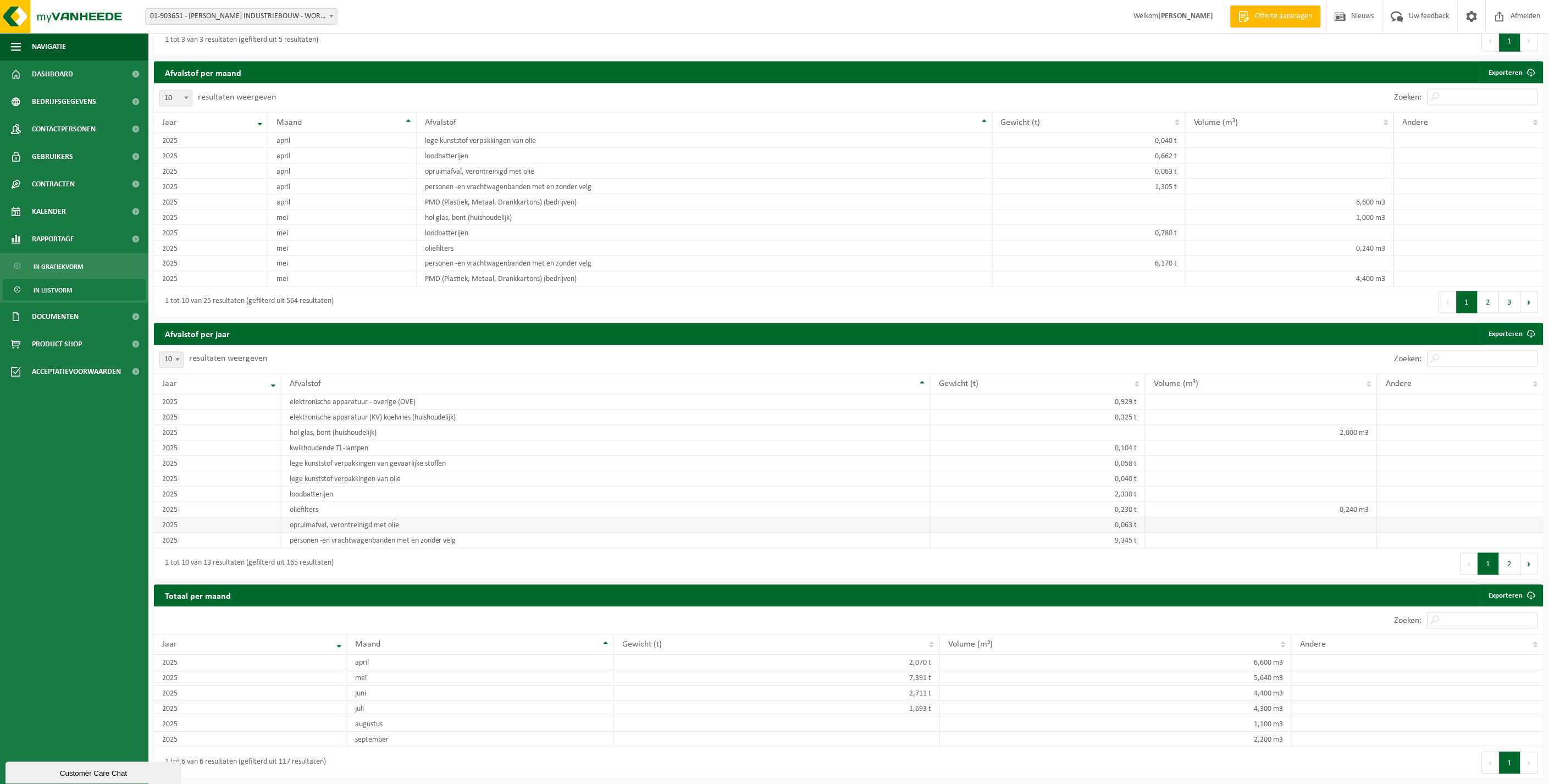
scroll to position [617, 0]
click at [328, 526] on td "opruimafval, verontreinigd met olie" at bounding box center [605, 526] width 650 height 16
click at [171, 526] on td "2025" at bounding box center [217, 526] width 127 height 16
click at [59, 326] on span "Documenten" at bounding box center [56, 317] width 47 height 28
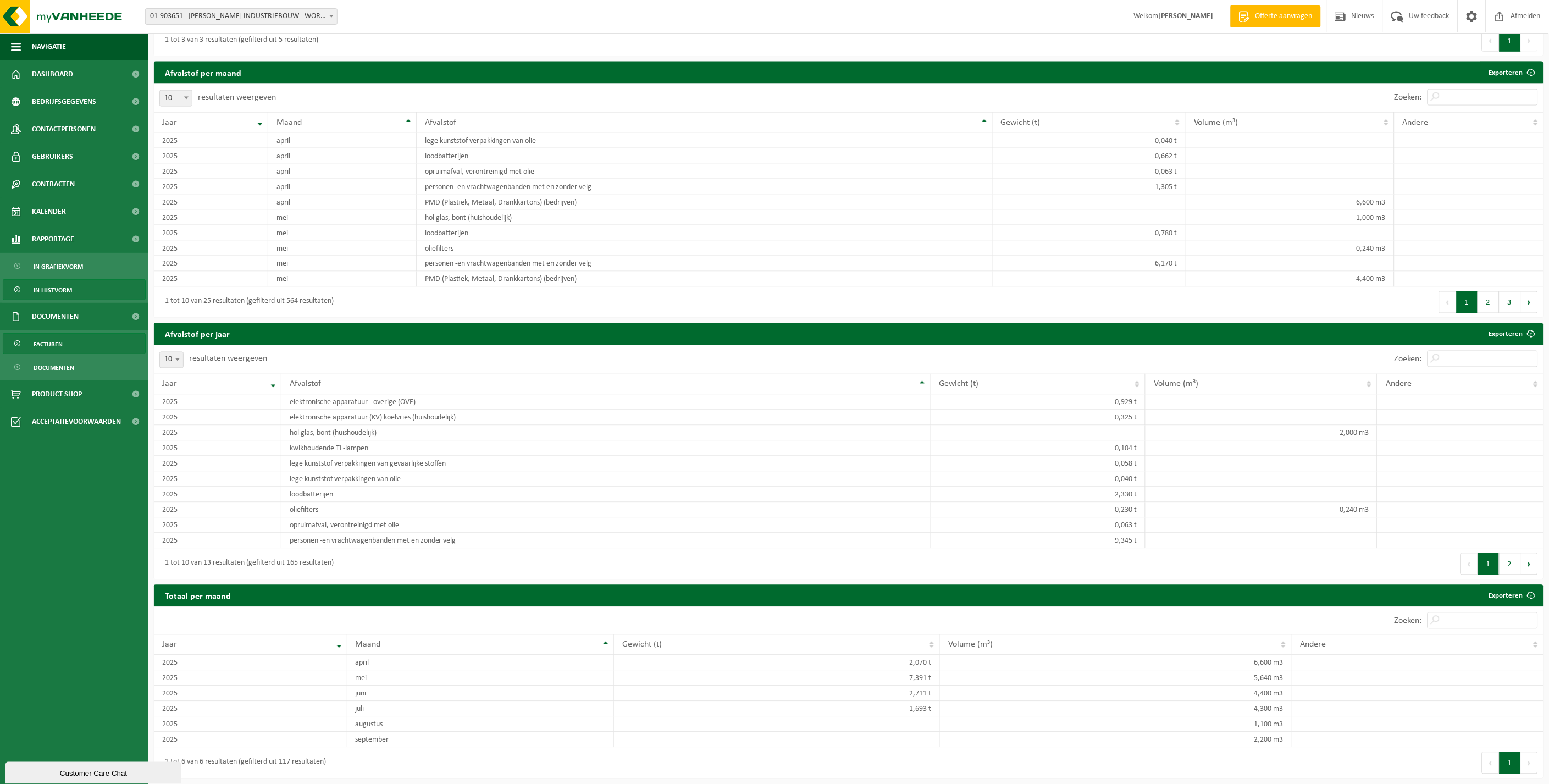
click at [66, 348] on link "Facturen" at bounding box center [74, 343] width 143 height 21
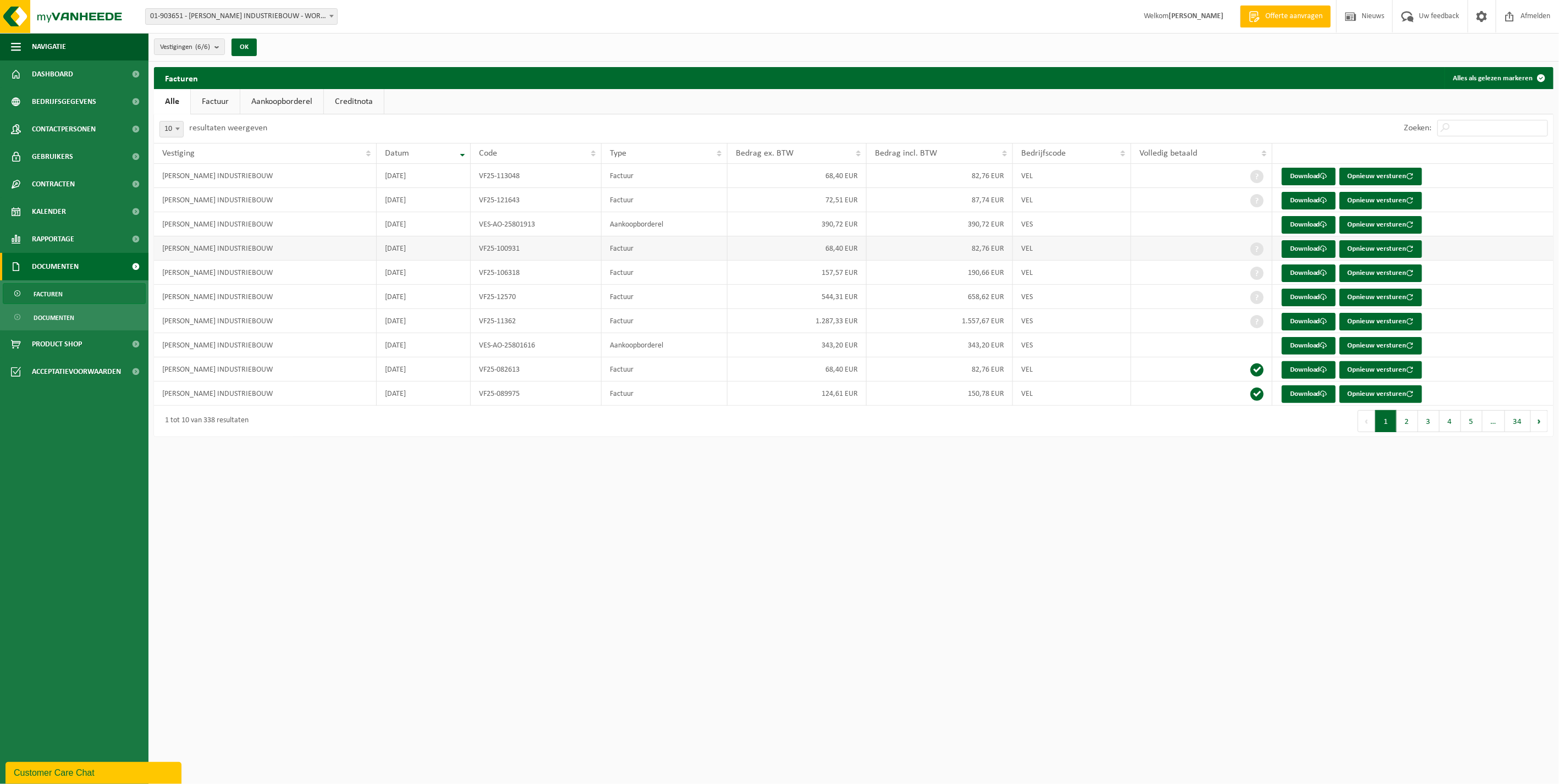
click at [581, 255] on td "VF25-100931" at bounding box center [536, 249] width 131 height 24
click at [1295, 254] on link "Download" at bounding box center [1308, 249] width 54 height 17
click at [209, 103] on link "Factuur" at bounding box center [215, 101] width 49 height 25
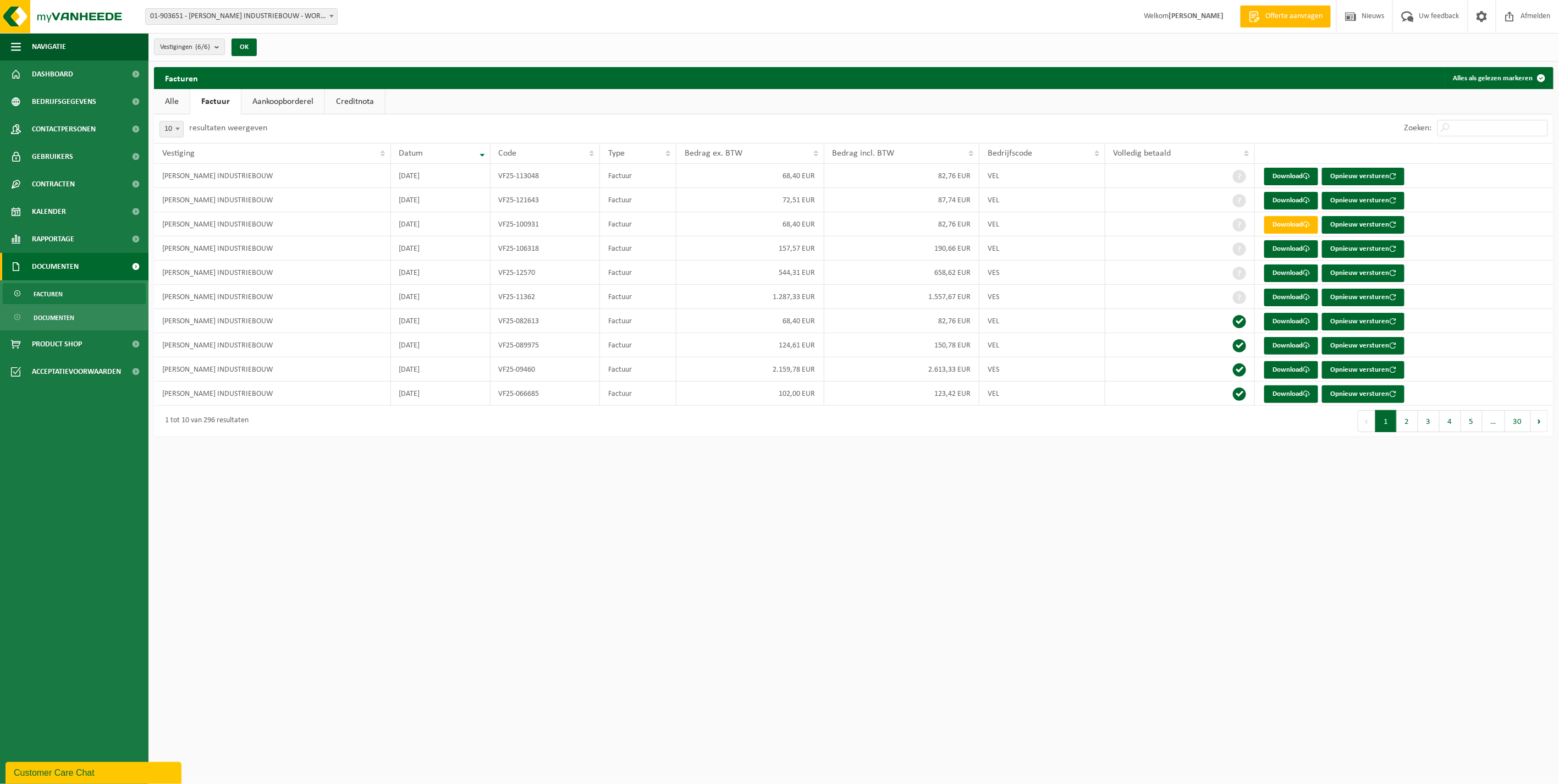
click at [291, 104] on link "Aankoopborderel" at bounding box center [283, 101] width 83 height 25
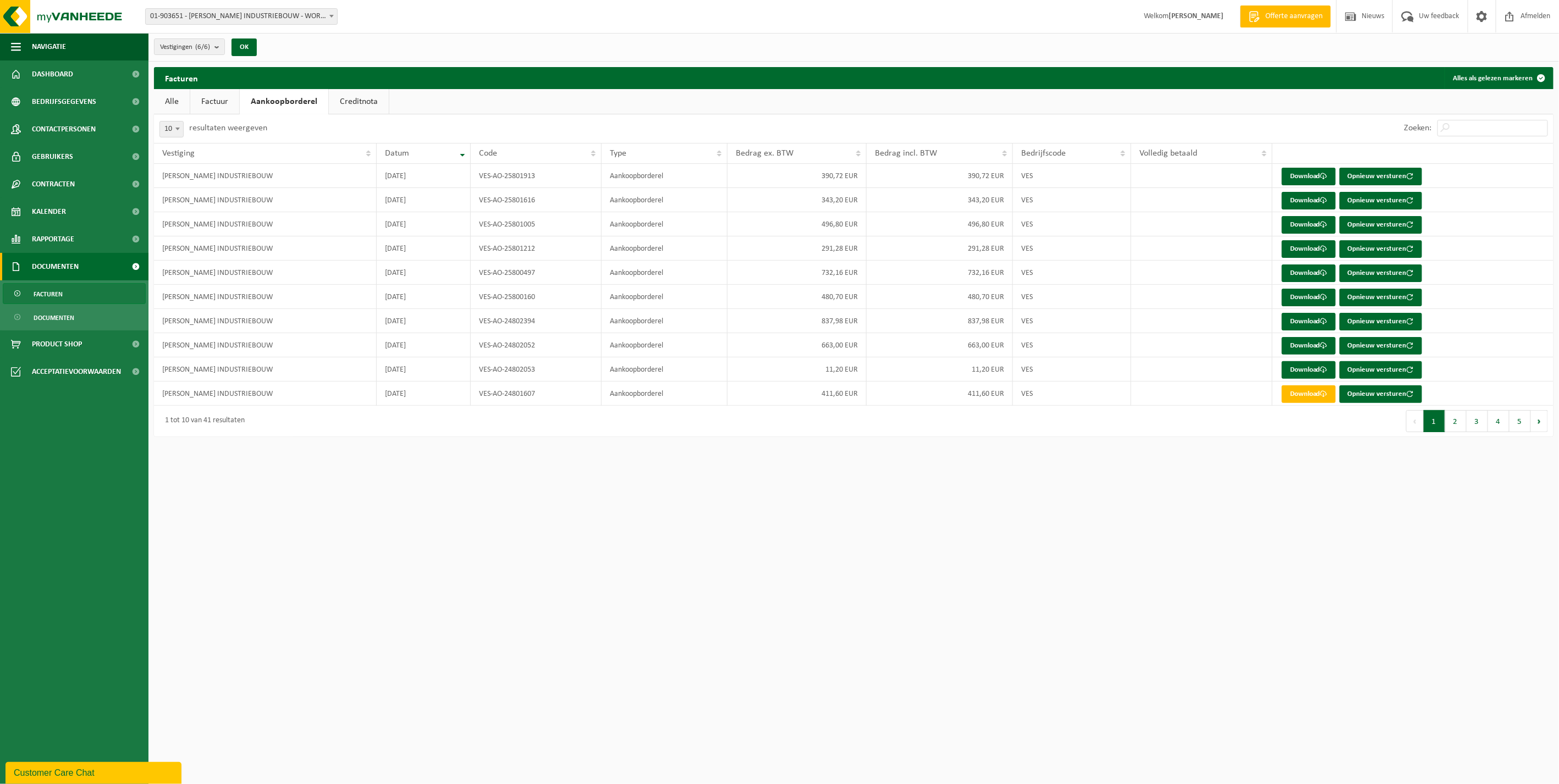
click at [367, 97] on link "Creditnota" at bounding box center [358, 101] width 60 height 25
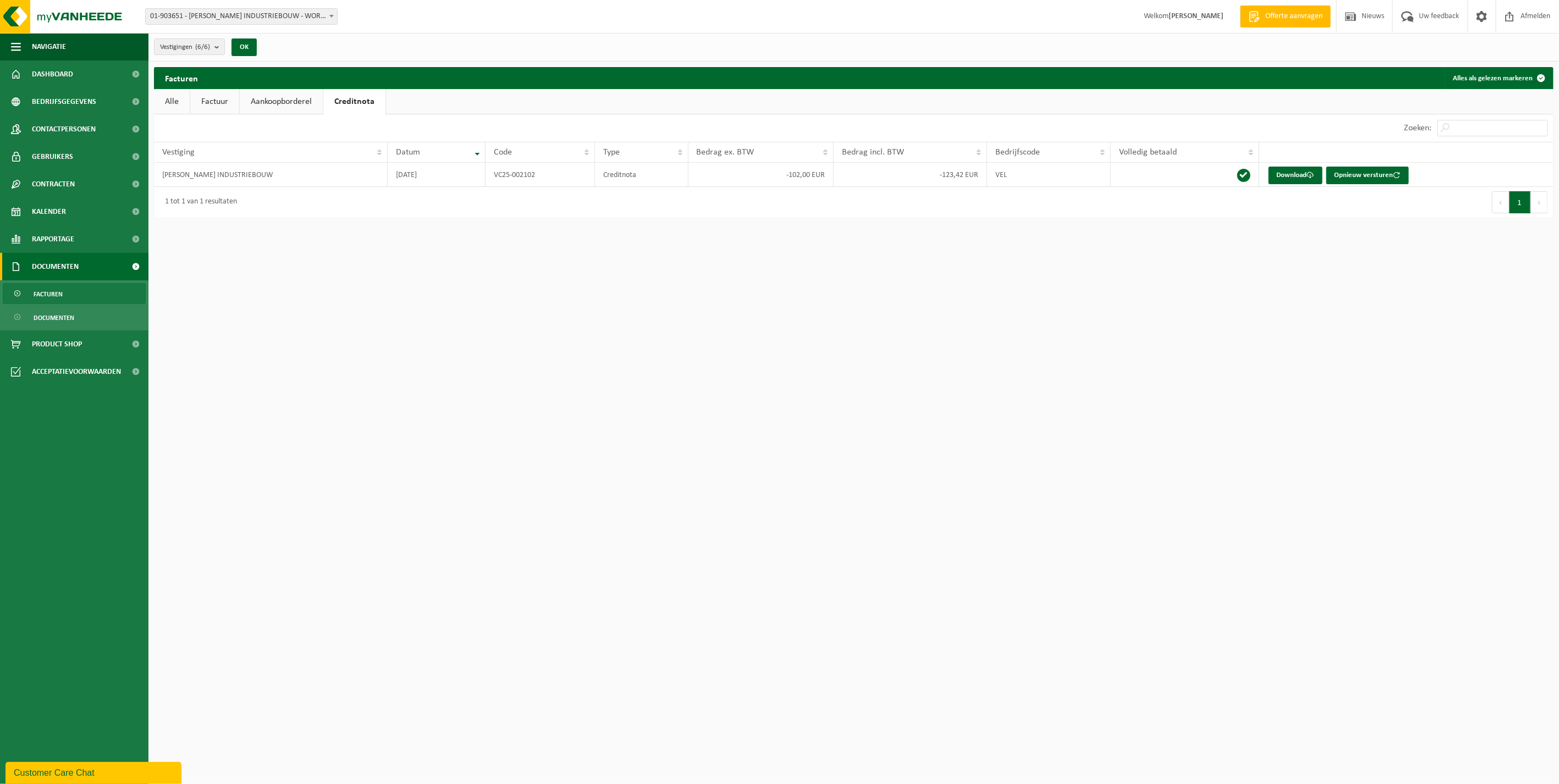
click at [218, 101] on link "Factuur" at bounding box center [214, 101] width 49 height 25
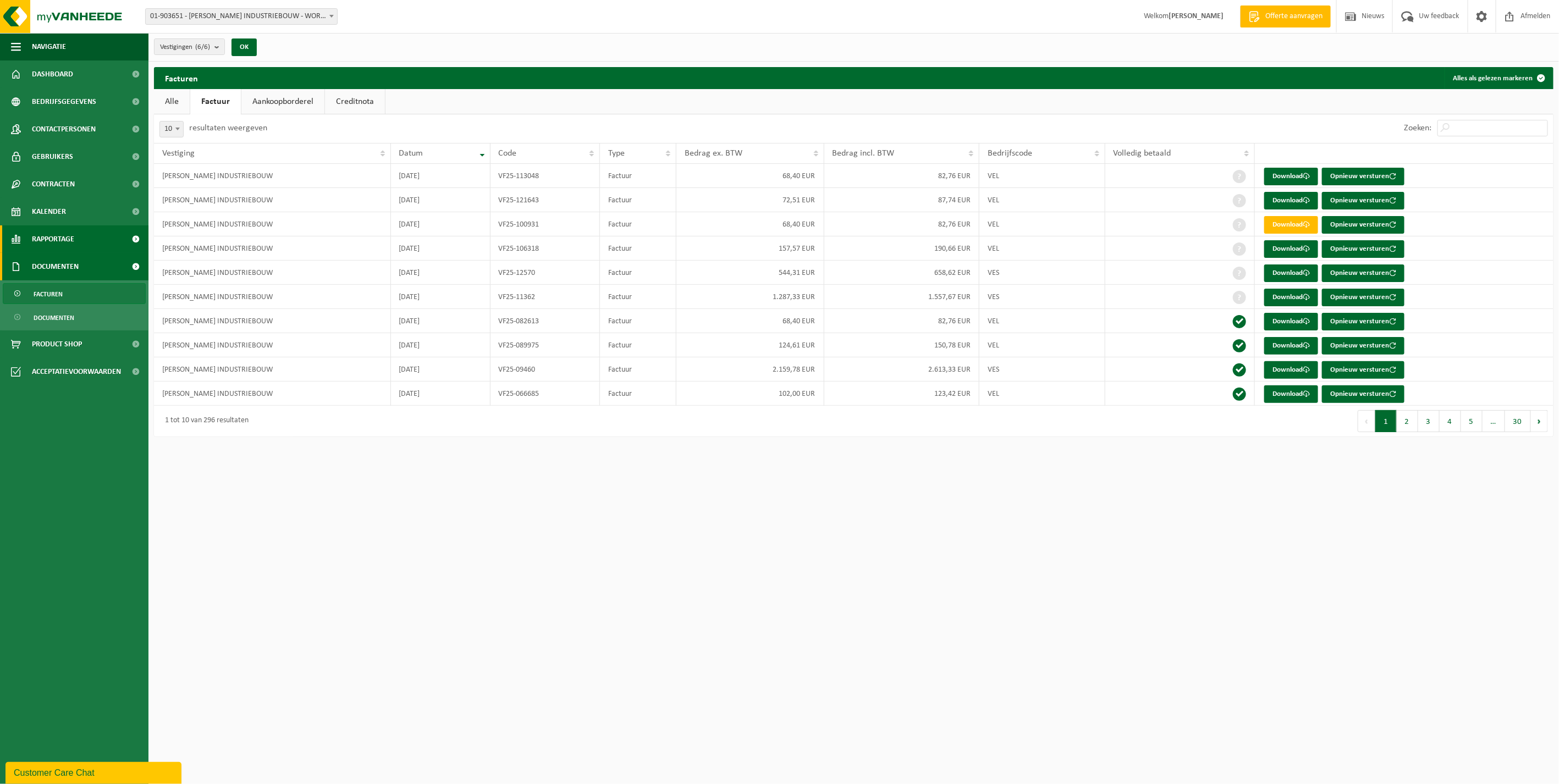
click at [50, 239] on span "Rapportage" at bounding box center [53, 239] width 43 height 28
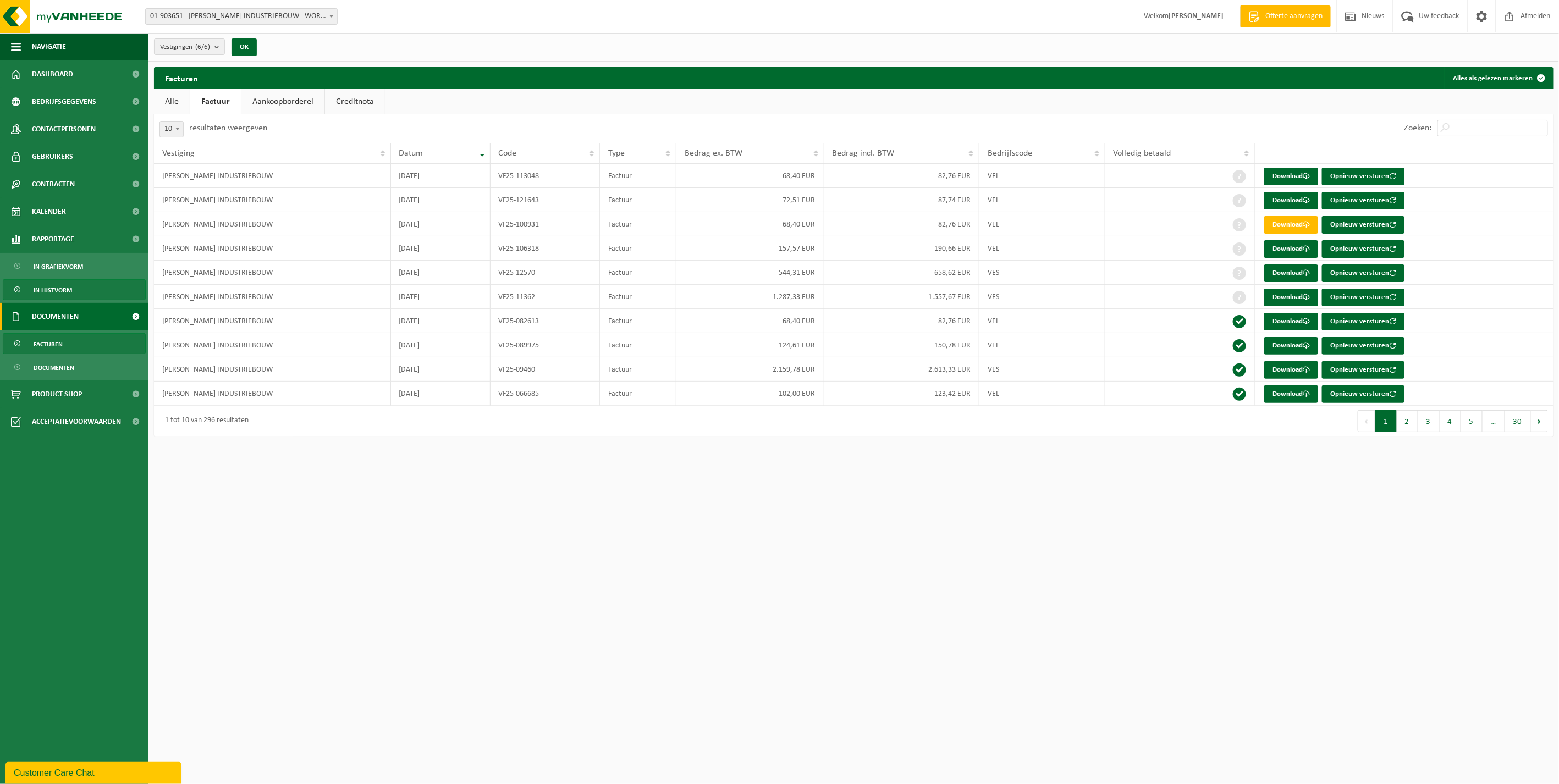
click at [56, 291] on span "In lijstvorm" at bounding box center [53, 291] width 38 height 21
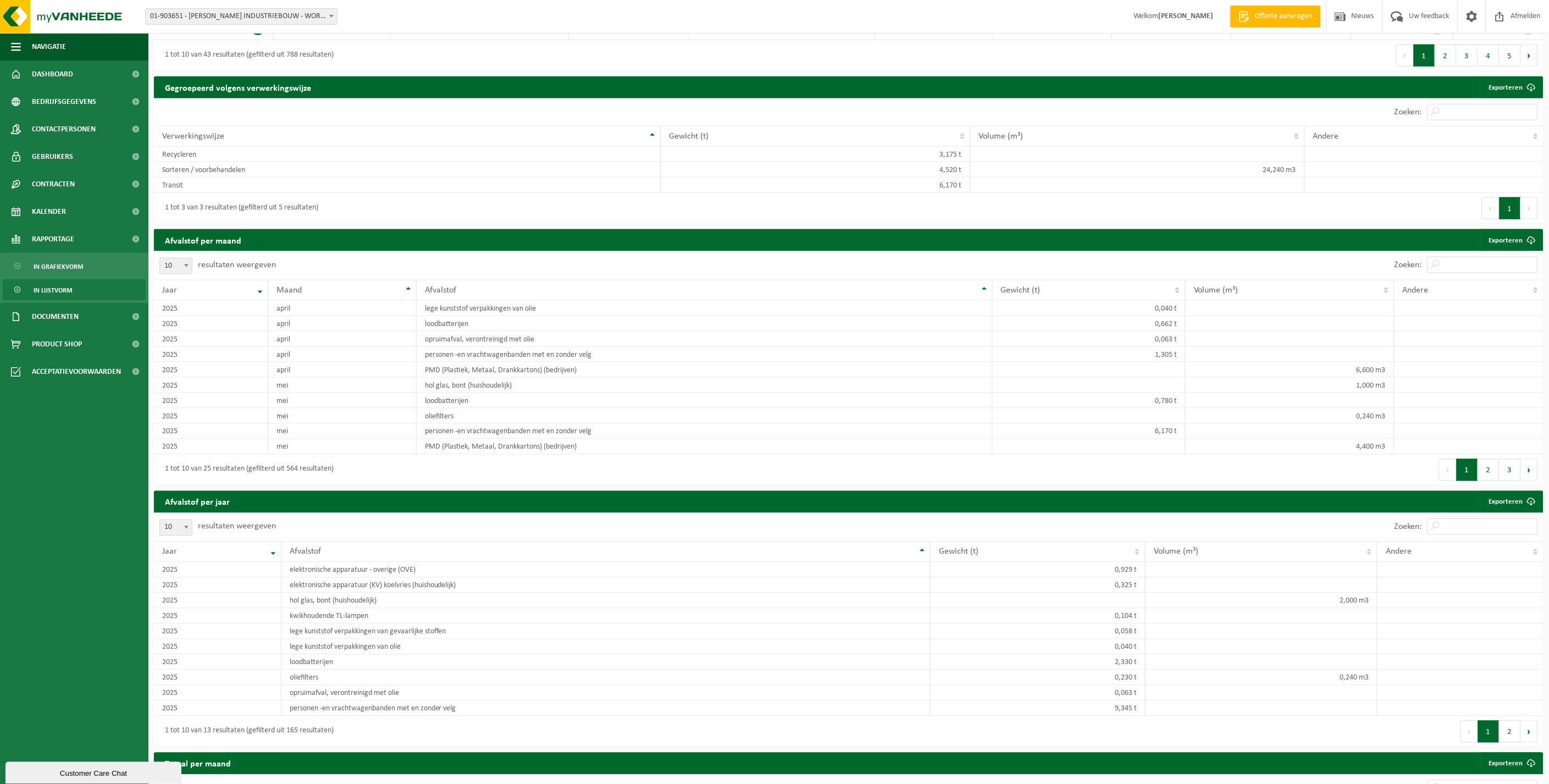
scroll to position [611, 0]
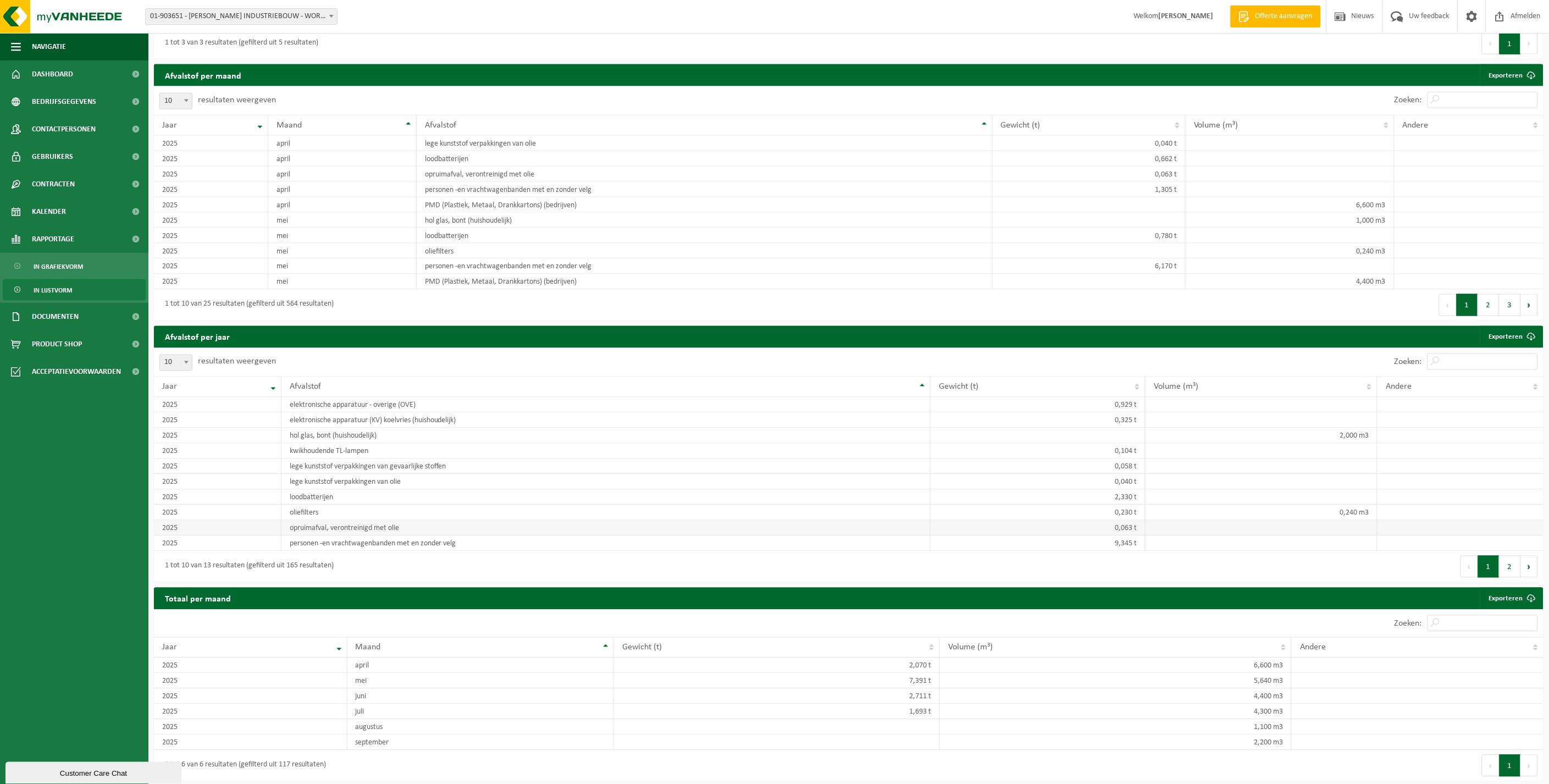
click at [311, 531] on td "opruimafval, verontreinigd met olie" at bounding box center [605, 528] width 650 height 16
click at [215, 533] on td "2025" at bounding box center [217, 528] width 127 height 16
click at [452, 173] on td "opruimafval, verontreinigd met olie" at bounding box center [704, 174] width 576 height 16
click at [250, 178] on td "2025" at bounding box center [211, 174] width 114 height 16
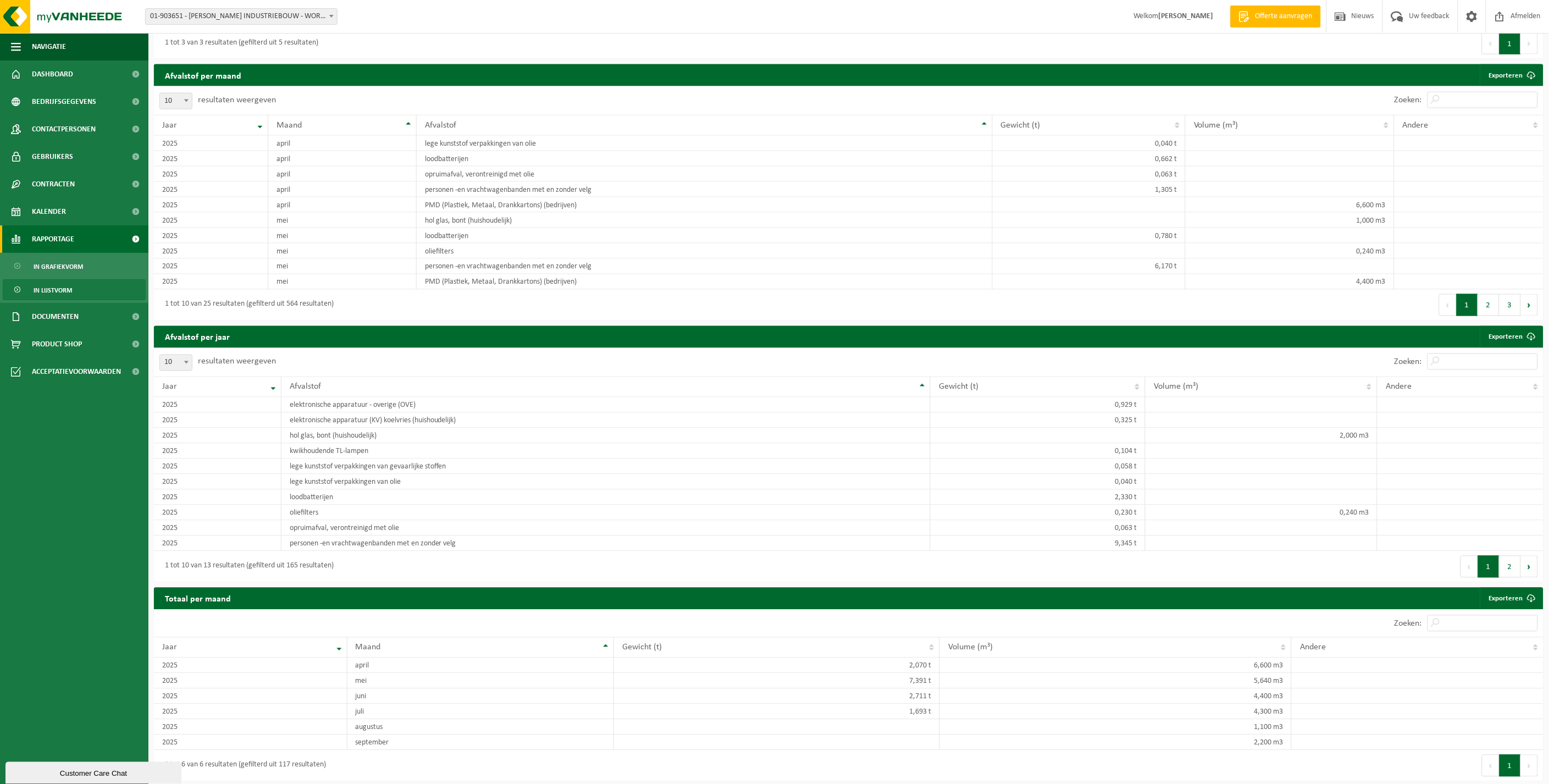
click at [62, 237] on span "Rapportage" at bounding box center [53, 239] width 42 height 28
click at [59, 213] on span "Kalender" at bounding box center [49, 212] width 34 height 28
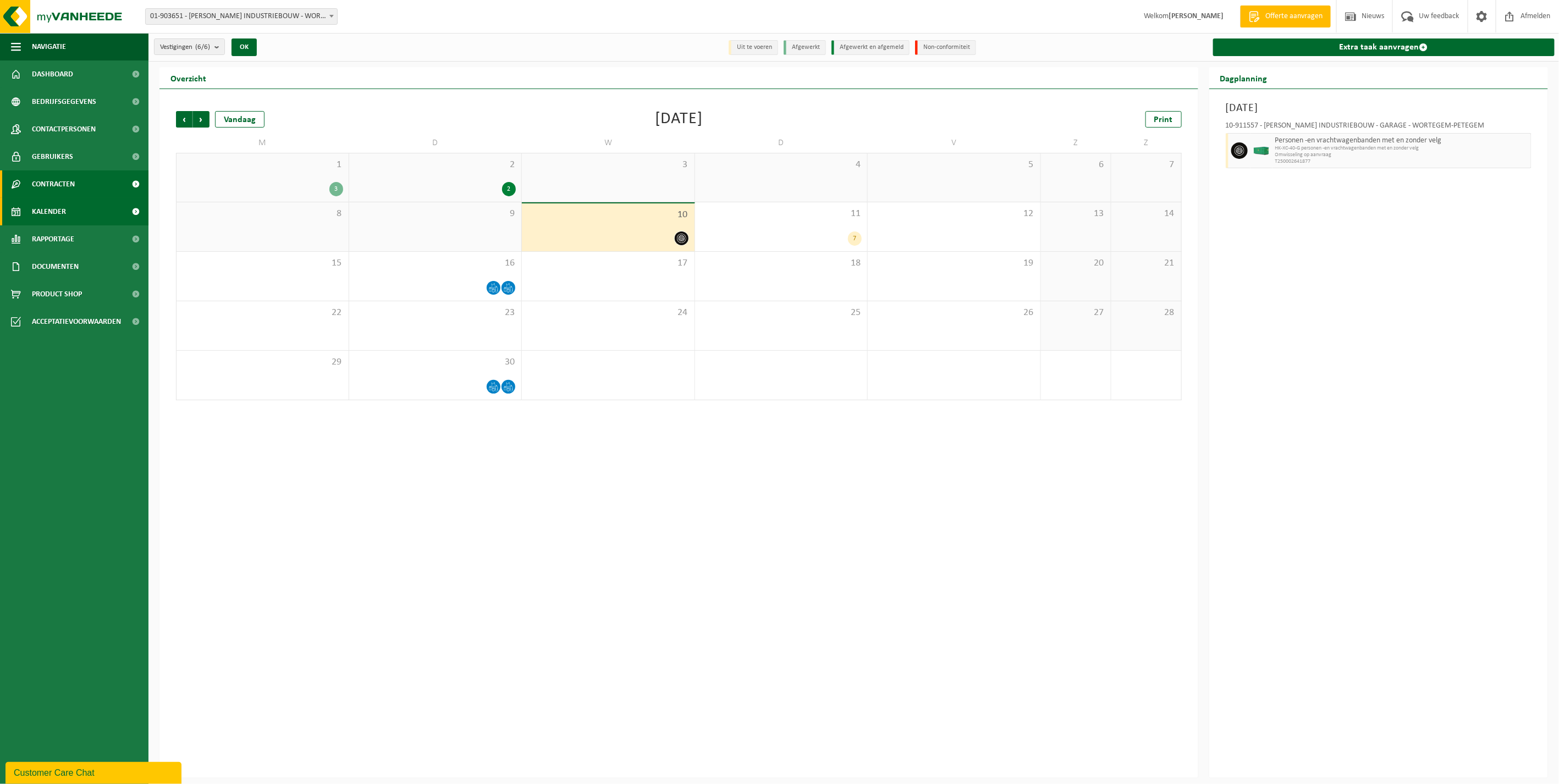
click at [61, 184] on span "Contracten" at bounding box center [53, 184] width 43 height 28
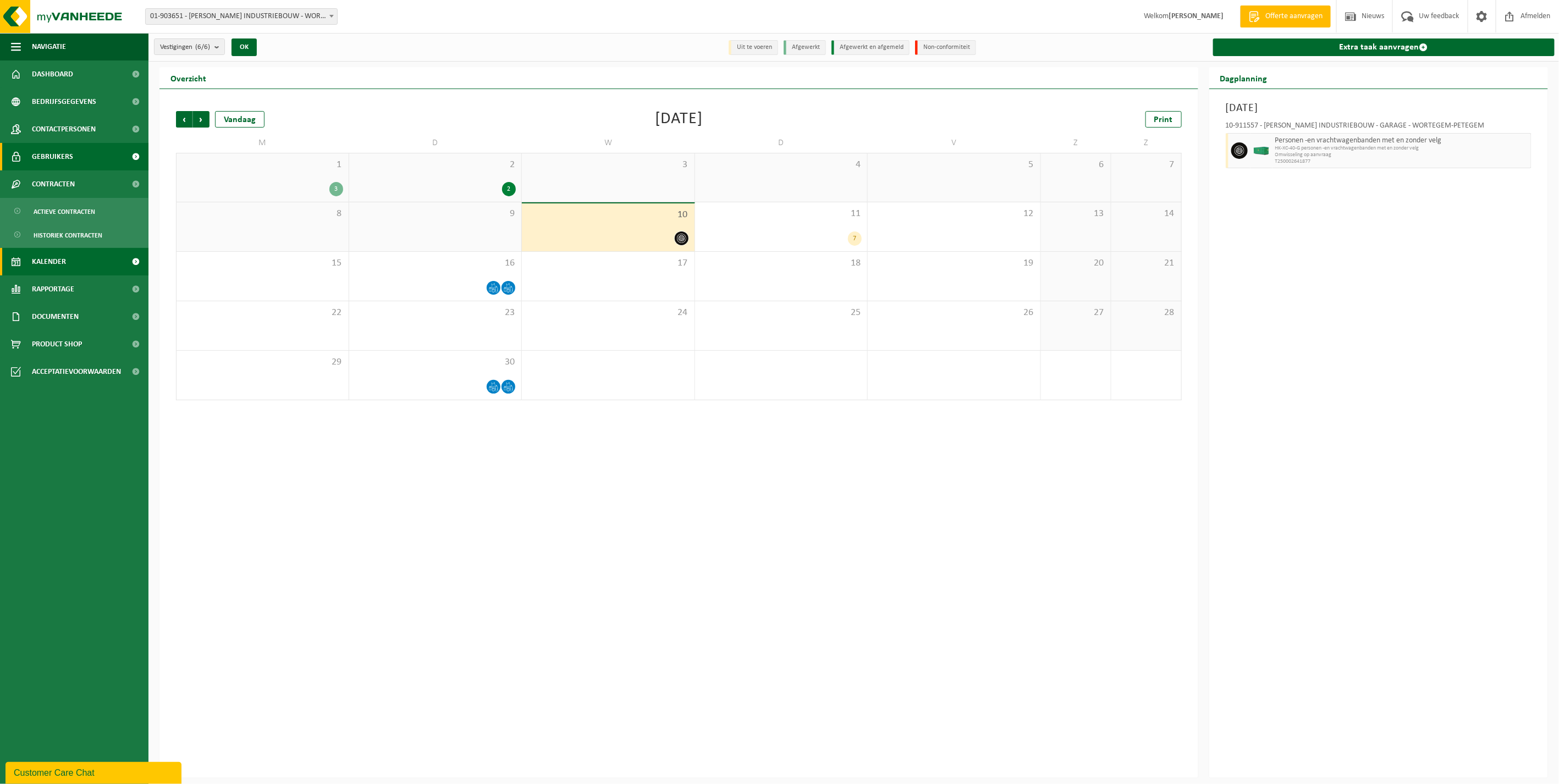
click at [62, 160] on span "Gebruikers" at bounding box center [53, 157] width 42 height 28
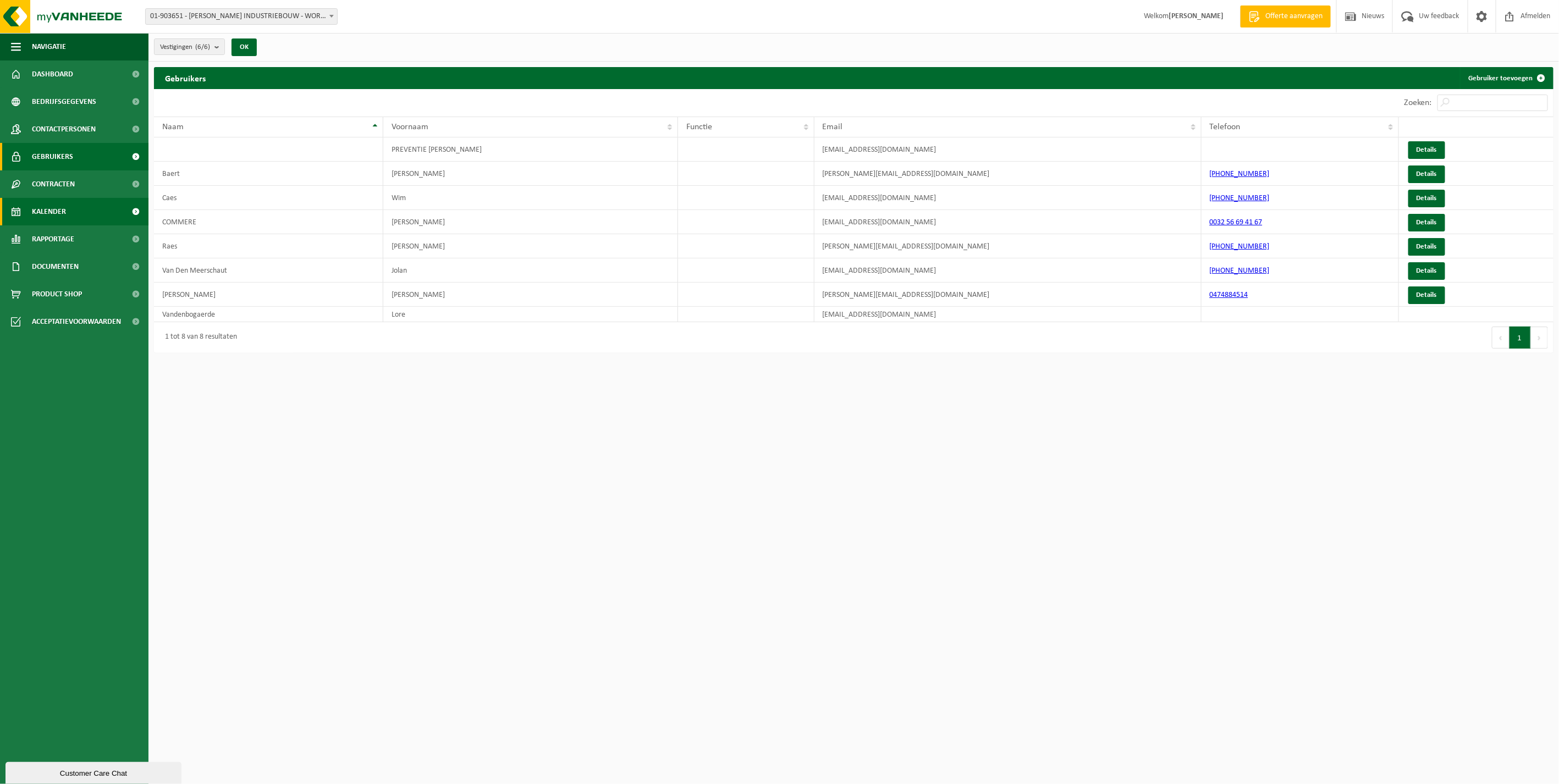
click at [83, 221] on link "Kalender" at bounding box center [74, 212] width 148 height 28
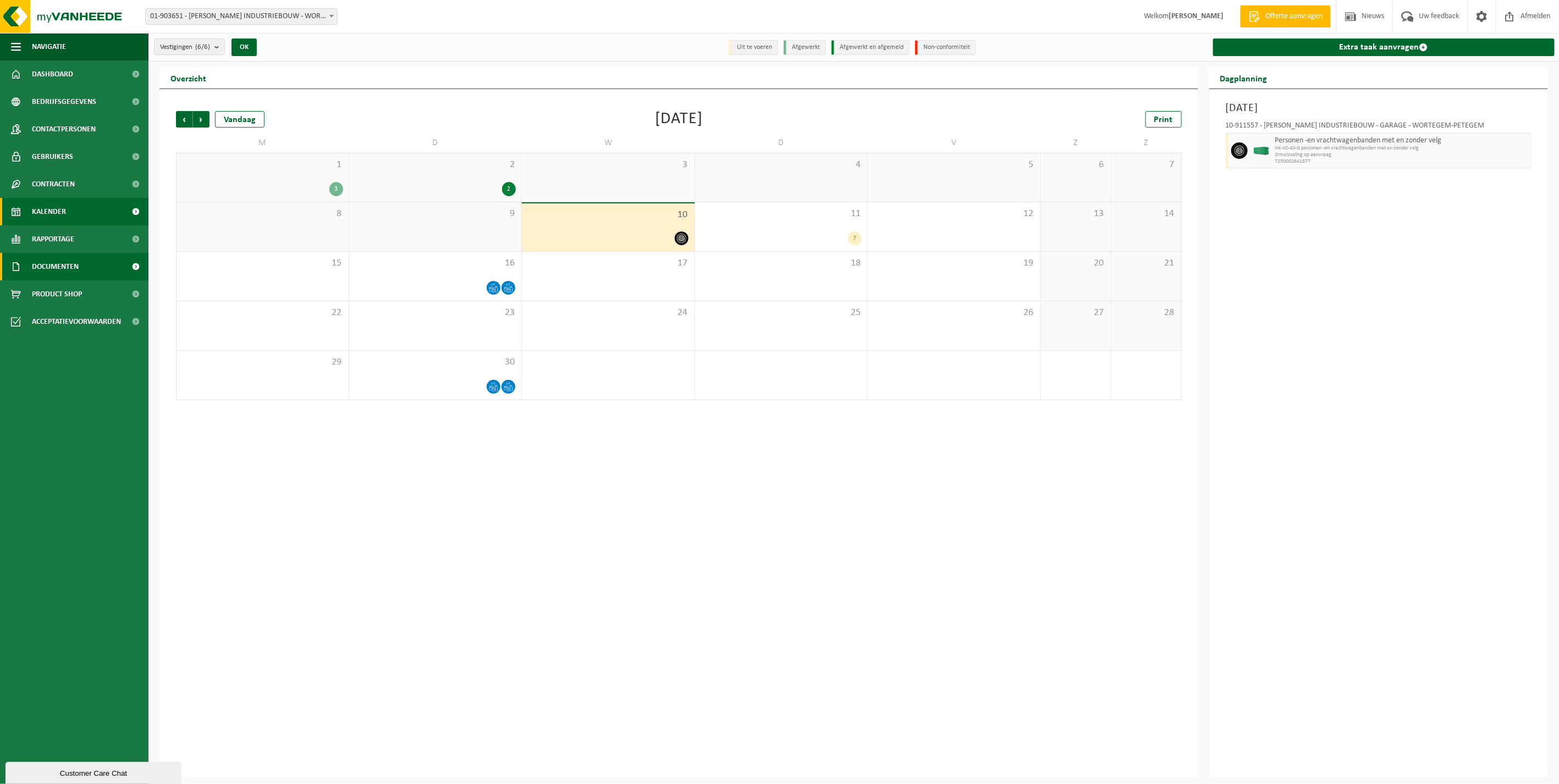
click at [80, 253] on link "Documenten" at bounding box center [74, 267] width 148 height 28
click at [67, 292] on link "Facturen" at bounding box center [74, 293] width 143 height 21
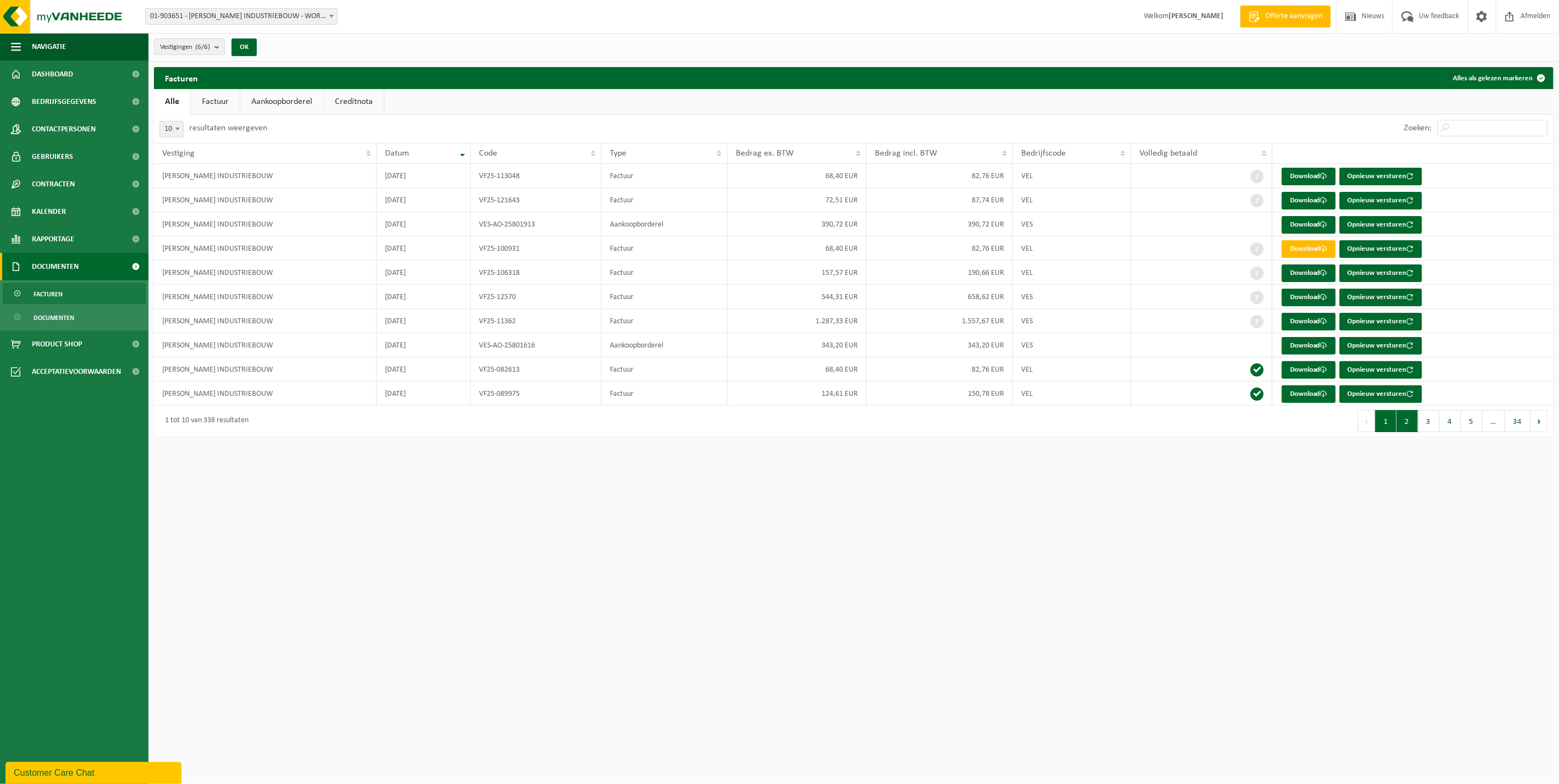
click at [1409, 426] on button "2" at bounding box center [1407, 421] width 22 height 22
click at [1306, 374] on link "Download" at bounding box center [1308, 369] width 54 height 17
click at [1302, 396] on link "Download" at bounding box center [1308, 394] width 54 height 17
click at [1431, 421] on button "3" at bounding box center [1429, 421] width 22 height 22
click at [1308, 173] on link "Download" at bounding box center [1308, 176] width 54 height 17
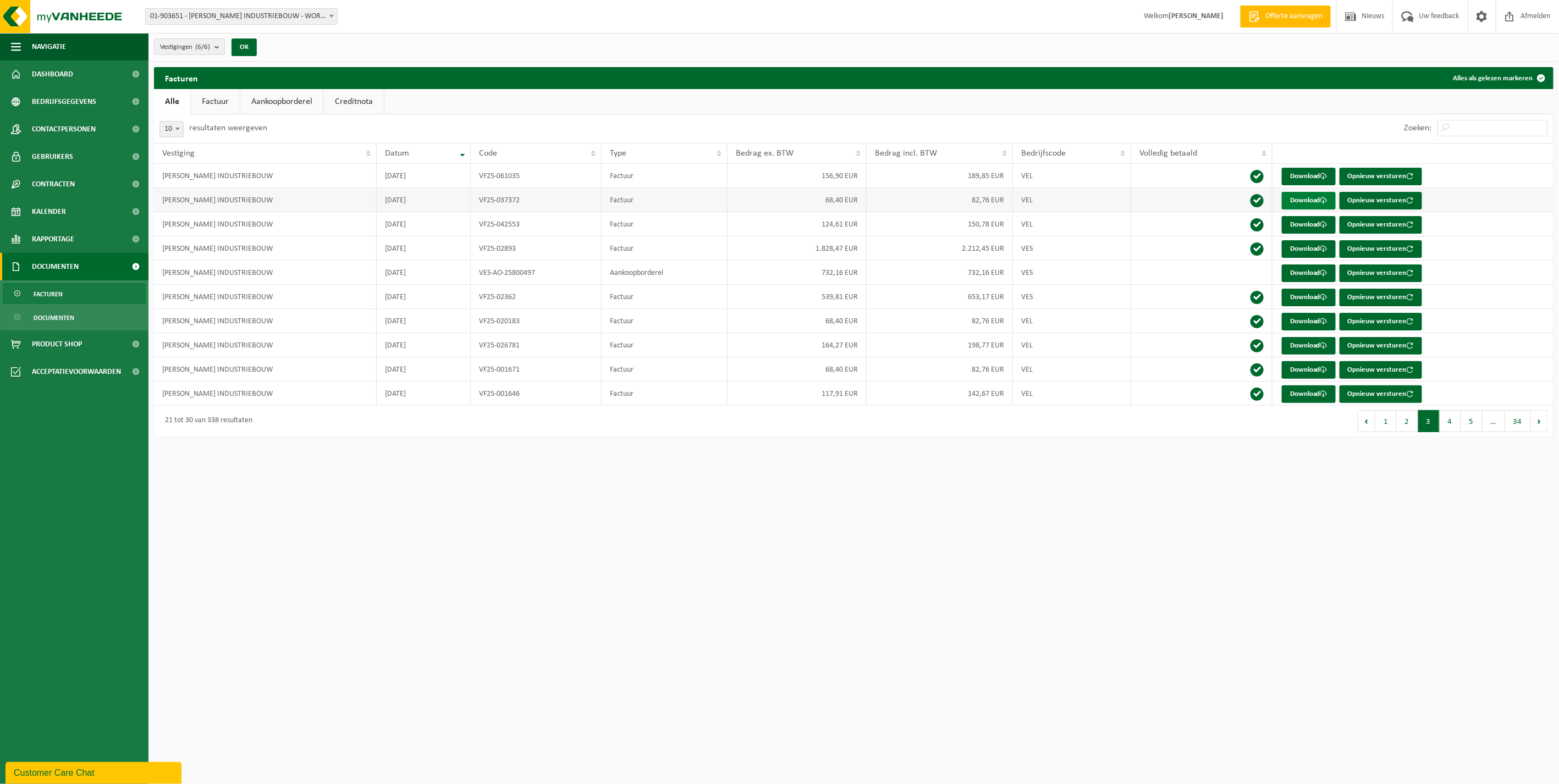
click at [1298, 205] on link "Download" at bounding box center [1308, 200] width 54 height 17
click at [1400, 425] on button "2" at bounding box center [1407, 421] width 22 height 22
click at [1322, 347] on span at bounding box center [1324, 345] width 7 height 7
click at [1312, 317] on link "Download" at bounding box center [1308, 322] width 54 height 17
click at [1307, 304] on link "Download" at bounding box center [1308, 297] width 54 height 17
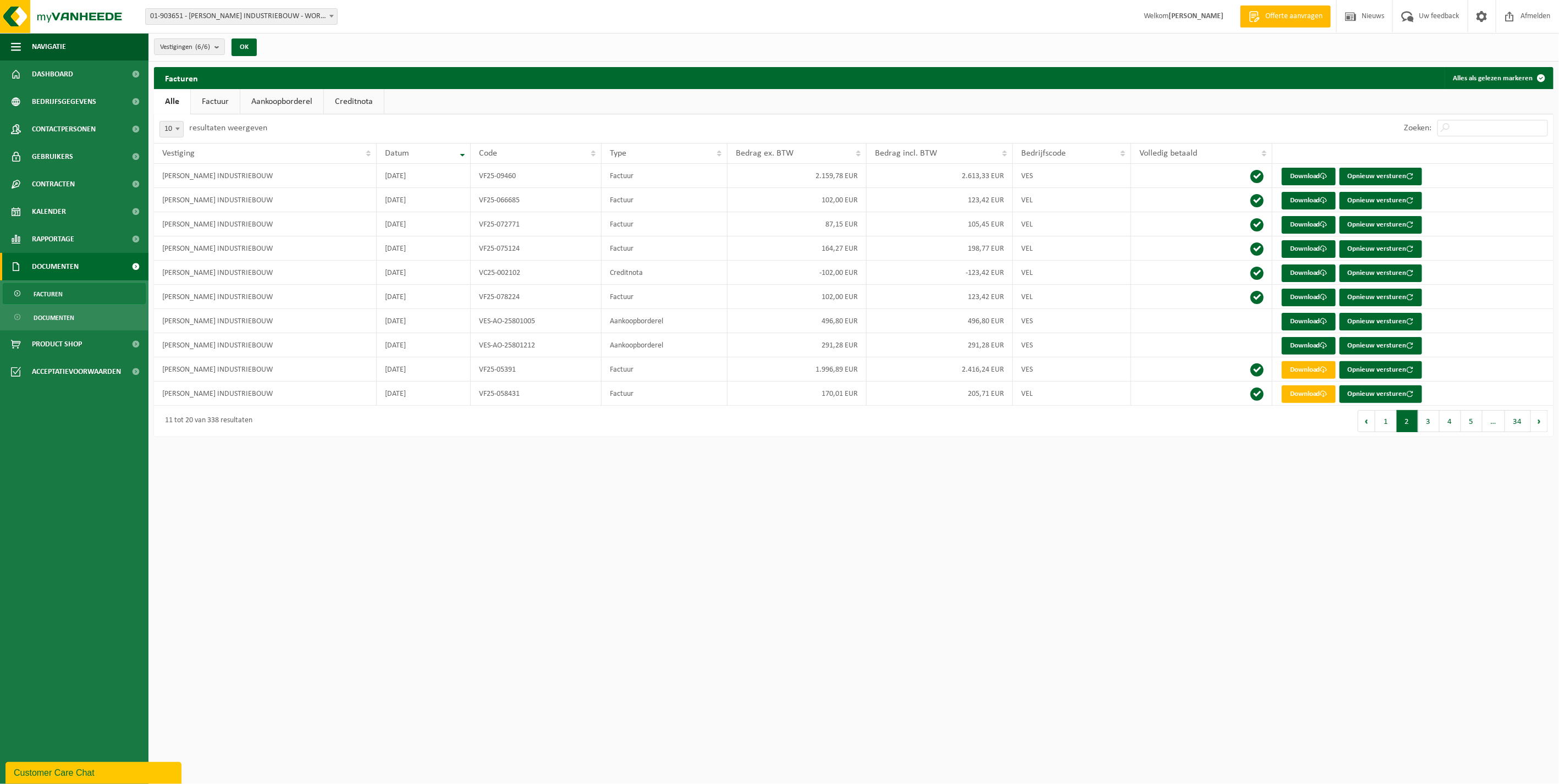
click at [226, 100] on link "Factuur" at bounding box center [215, 101] width 49 height 25
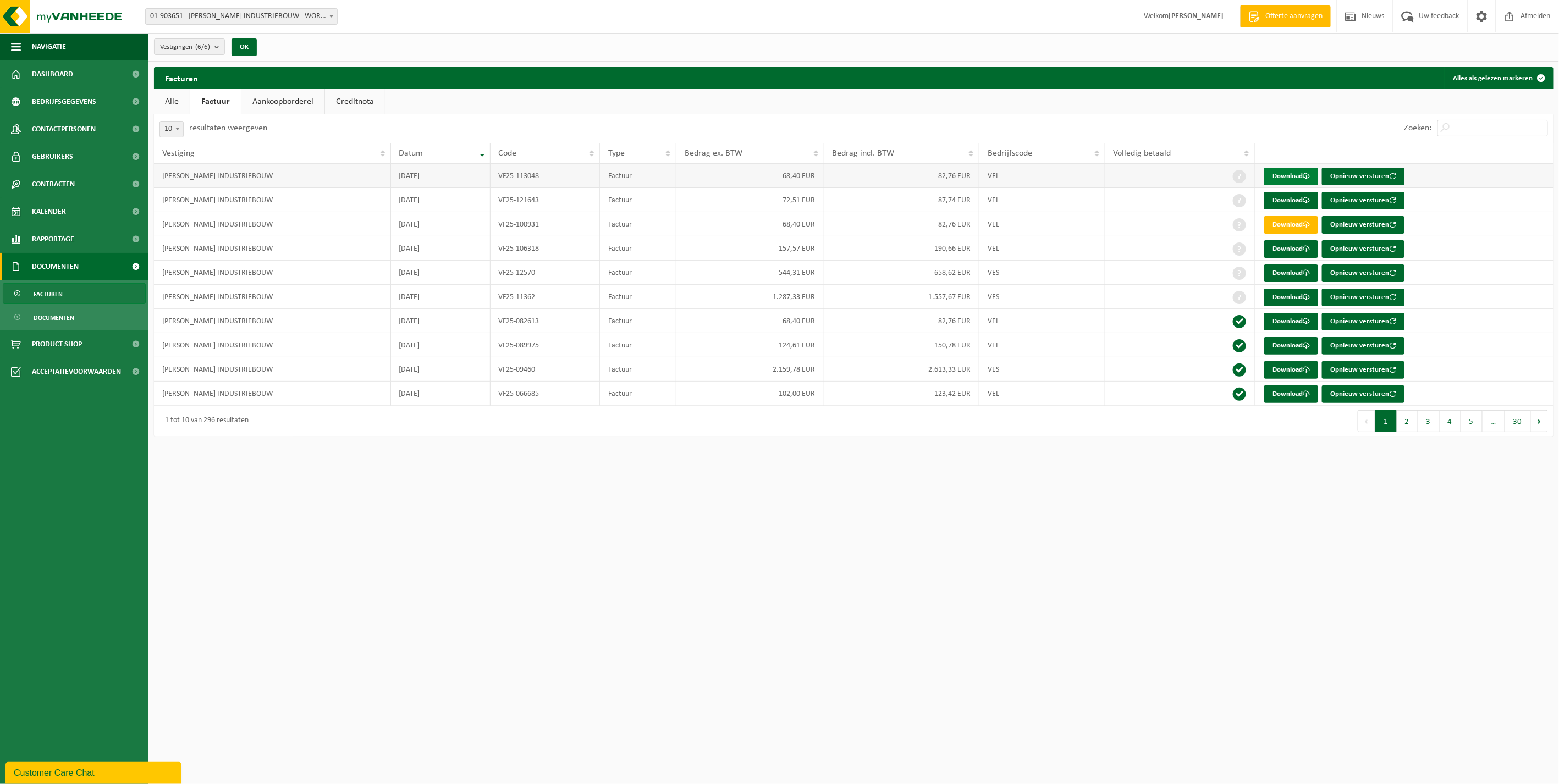
click at [1268, 176] on link "Download" at bounding box center [1291, 176] width 54 height 17
click at [1286, 199] on link "Download" at bounding box center [1291, 200] width 54 height 17
click at [842, 535] on html "Vestiging: 01-903651 - [PERSON_NAME] INDUSTRIEBOUW - WORTEGEM-PETEGEM 10-917984…" at bounding box center [779, 392] width 1559 height 784
